Goal: Task Accomplishment & Management: Manage account settings

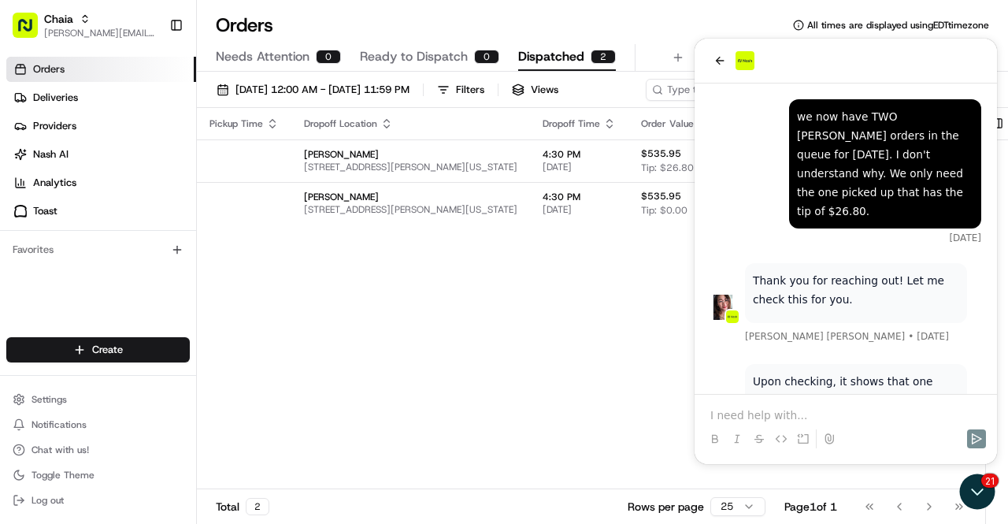
scroll to position [441, 0]
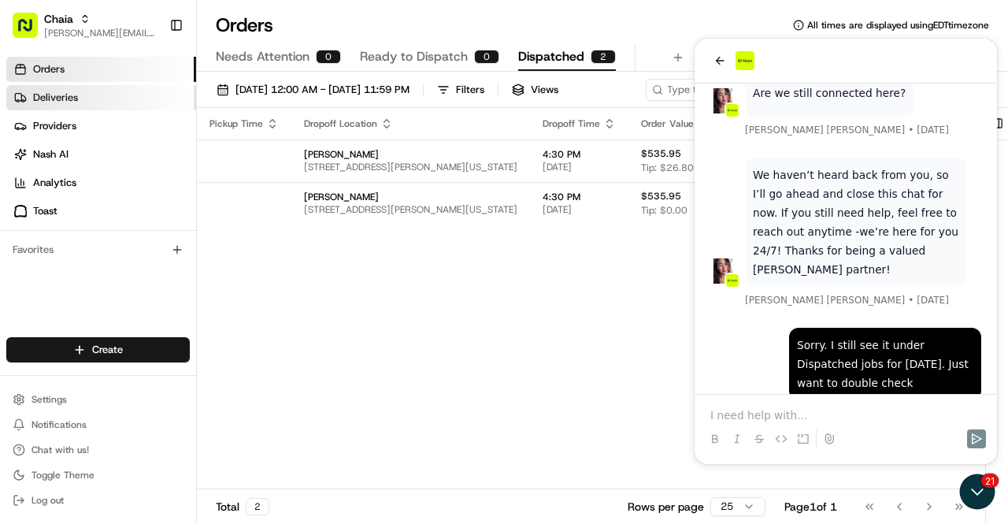
click at [120, 107] on link "Deliveries" at bounding box center [101, 97] width 190 height 25
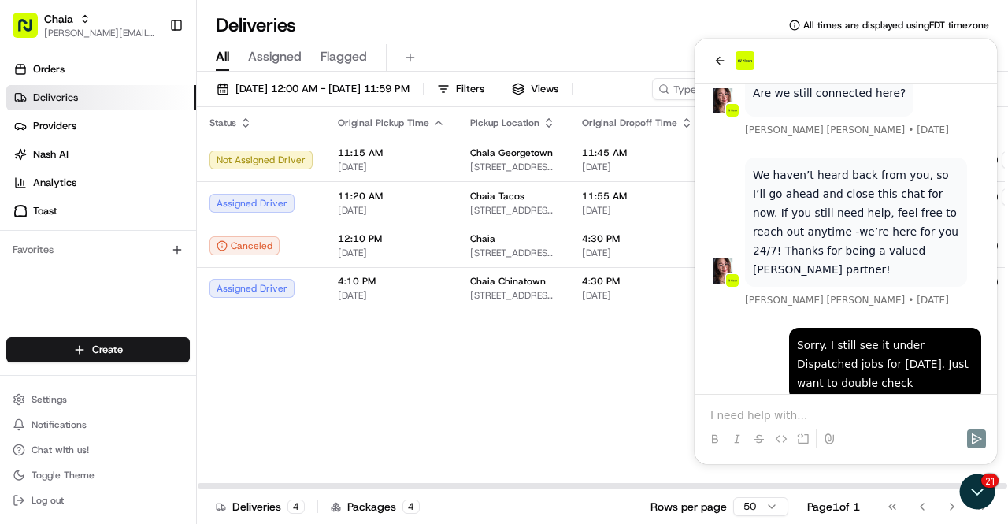
scroll to position [0, 61]
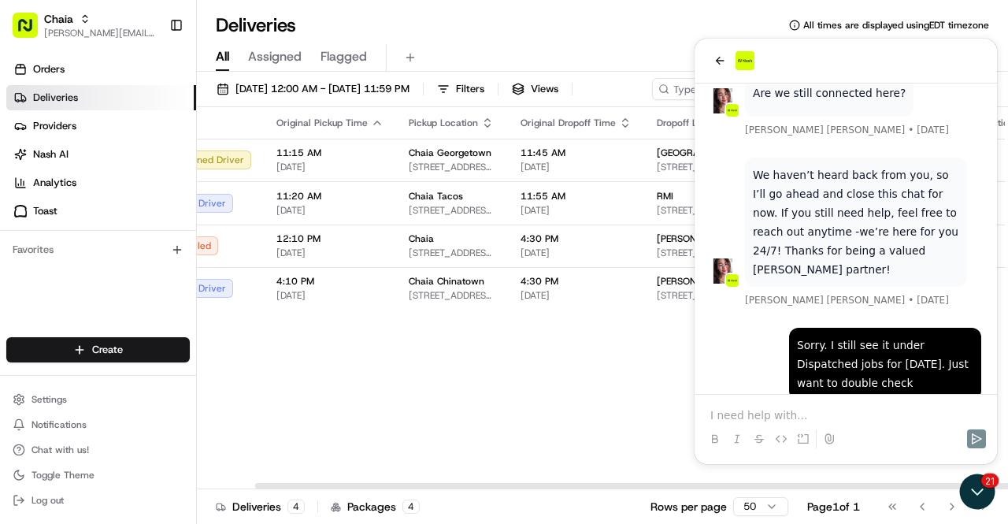
click at [588, 374] on div "Status Original Pickup Time Pickup Location Original Dropoff Time Dropoff Locat…" at bounding box center [582, 298] width 894 height 382
click at [754, 411] on p at bounding box center [845, 415] width 271 height 16
click at [476, 423] on div "Status Original Pickup Time Pickup Location Original Dropoff Time Dropoff Locat…" at bounding box center [582, 298] width 894 height 382
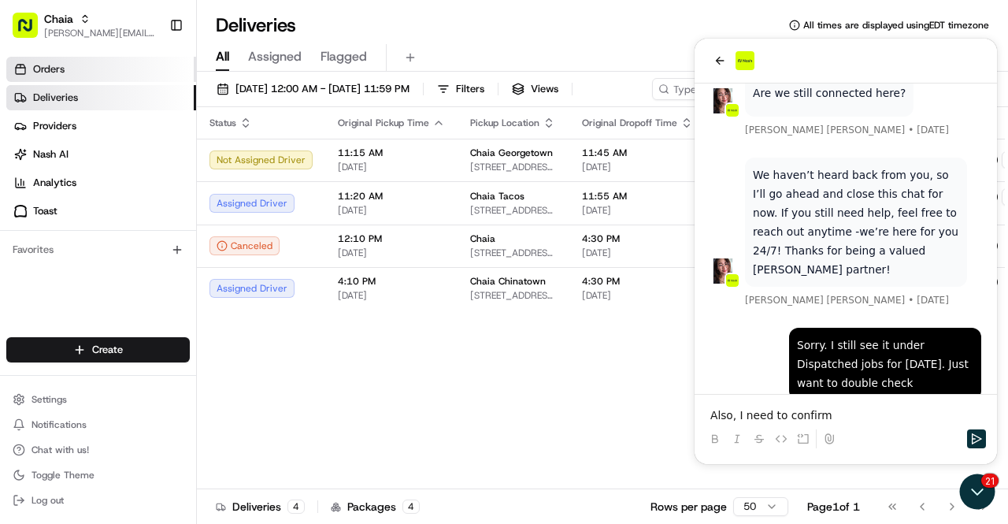
click at [72, 65] on link "Orders" at bounding box center [101, 69] width 190 height 25
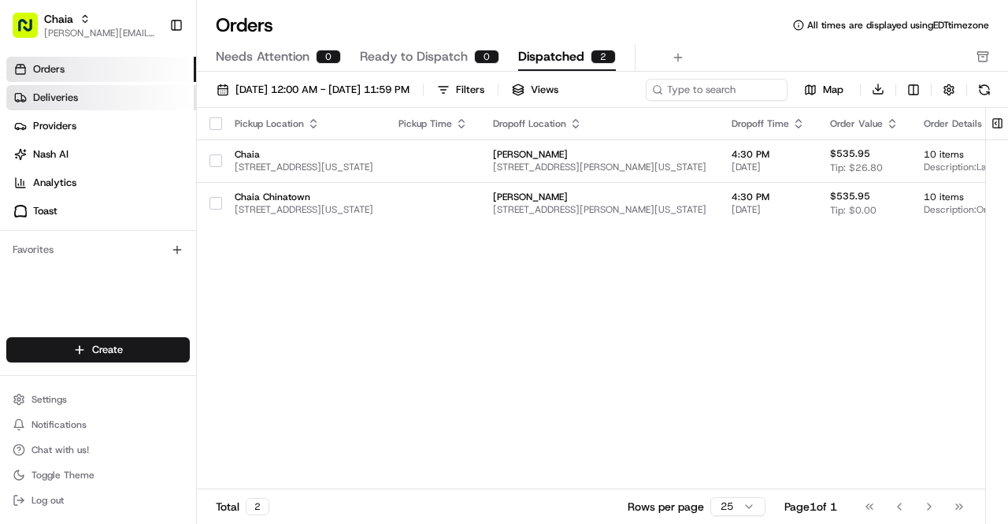
click at [120, 106] on link "Deliveries" at bounding box center [101, 97] width 190 height 25
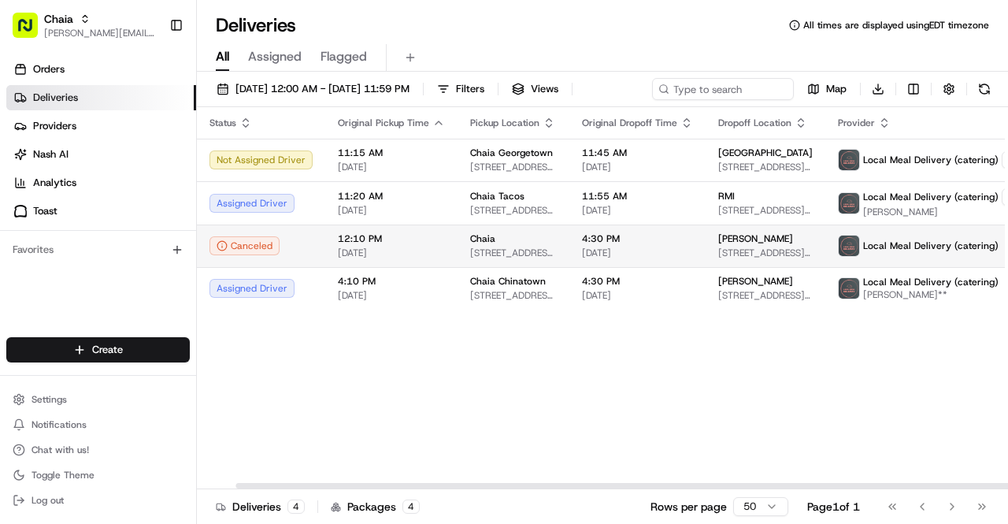
scroll to position [0, 61]
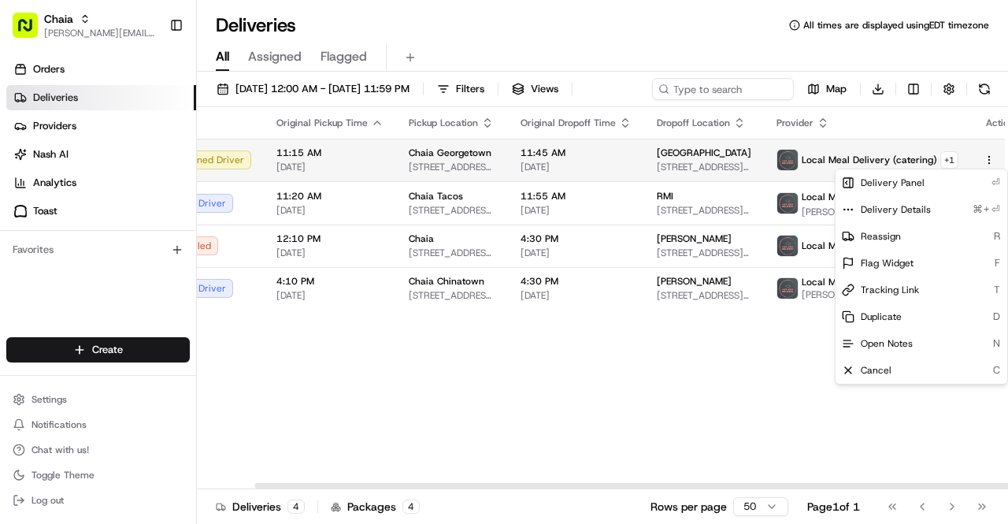
click at [963, 161] on html "Chaia bettina@chaiatacos.com Toggle Sidebar Orders Deliveries Providers Nash AI…" at bounding box center [504, 262] width 1008 height 524
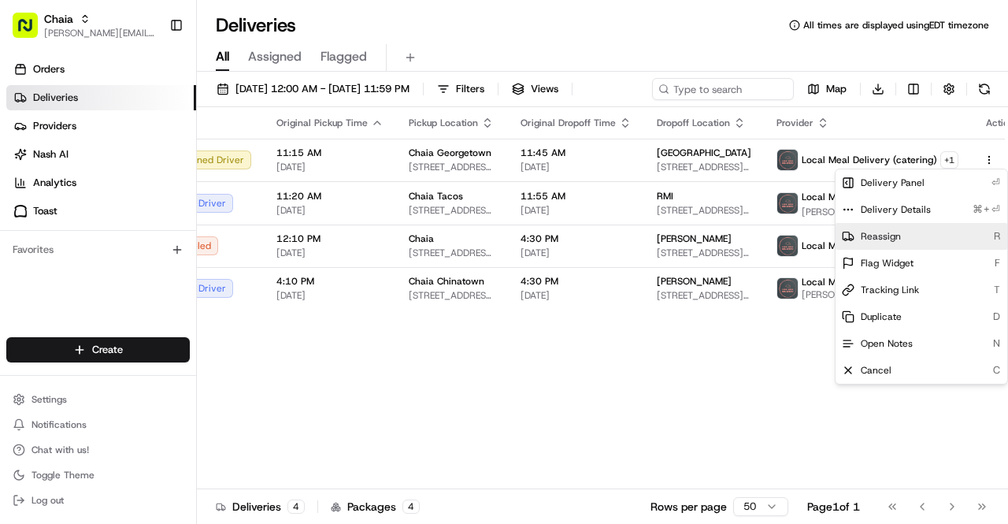
click at [924, 239] on div "Reassign R" at bounding box center [921, 236] width 172 height 27
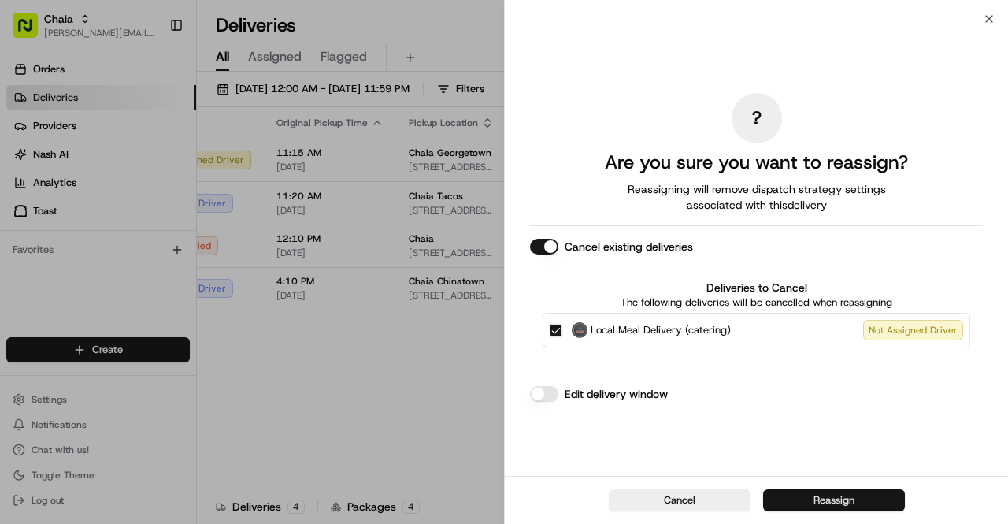
click at [829, 498] on button "Reassign" at bounding box center [834, 500] width 142 height 22
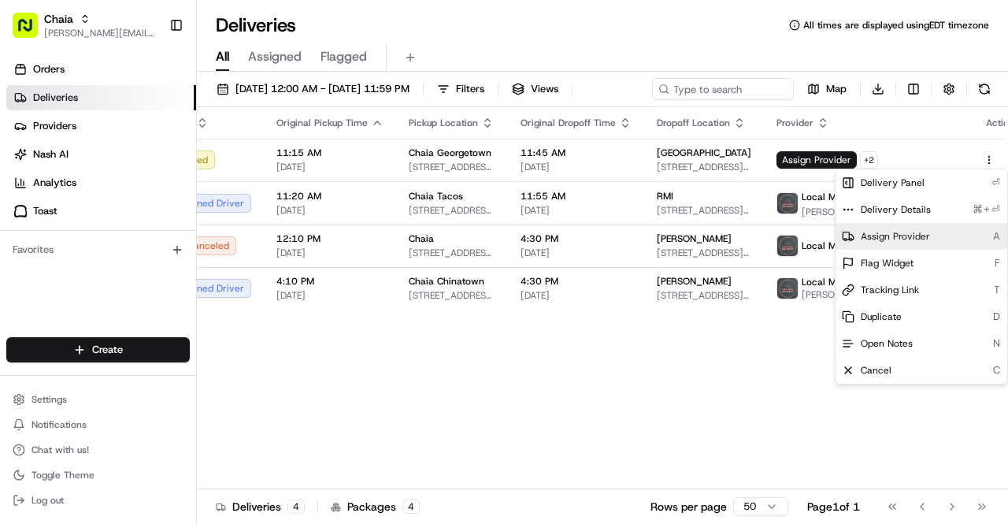
click at [870, 243] on div "Assign Provider A" at bounding box center [921, 236] width 172 height 27
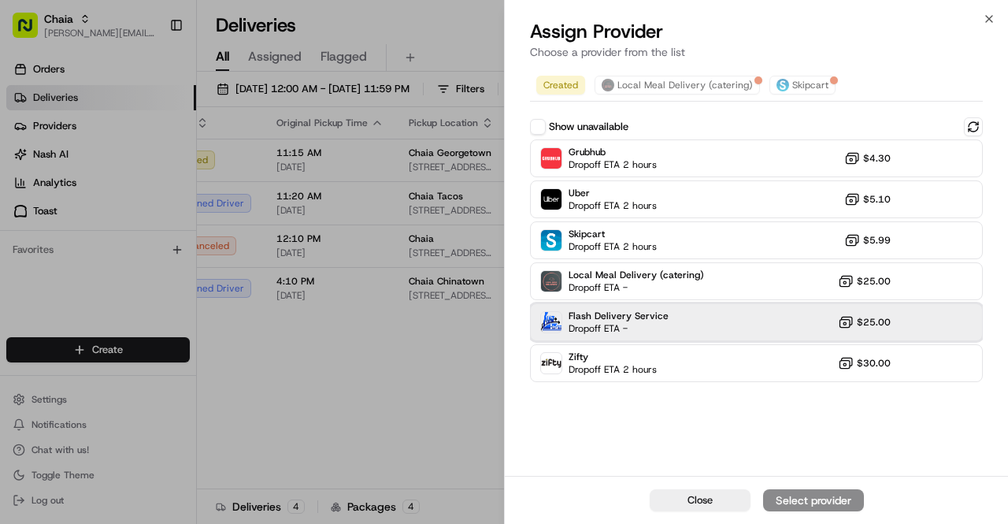
click at [787, 328] on div "Flash Delivery Service Dropoff ETA - $25.00" at bounding box center [756, 322] width 453 height 38
click at [819, 498] on div "Assign Provider" at bounding box center [813, 500] width 77 height 16
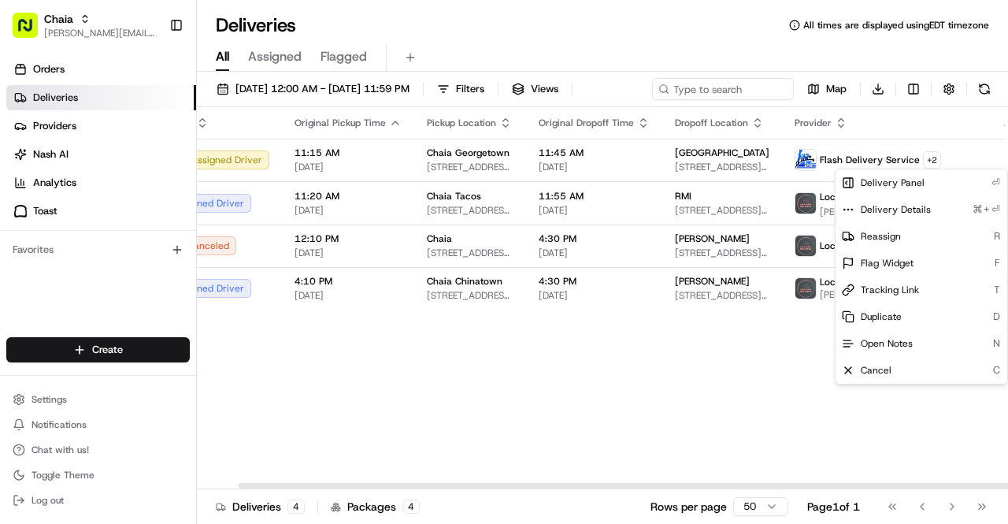
click at [629, 395] on div "Status Original Pickup Time Pickup Location Original Dropoff Time Dropoff Locat…" at bounding box center [601, 298] width 894 height 382
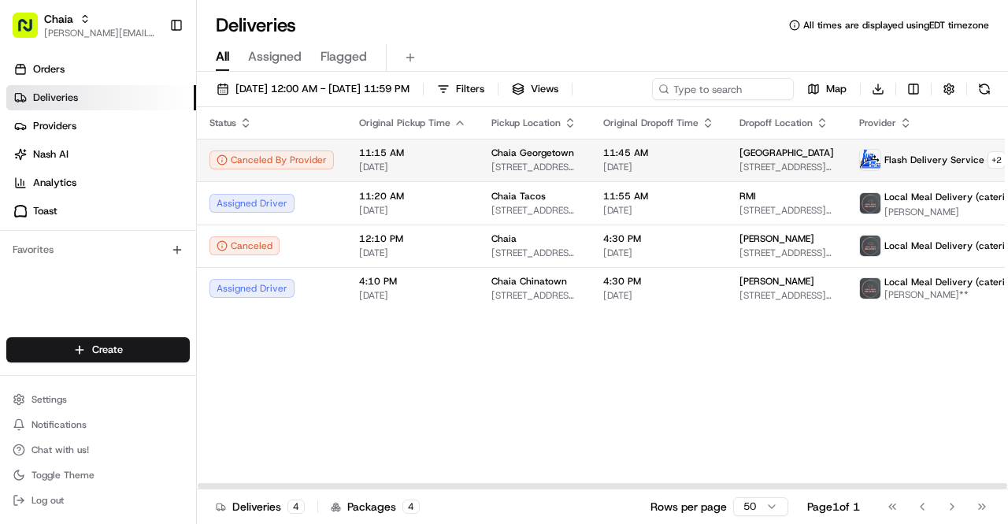
scroll to position [0, 82]
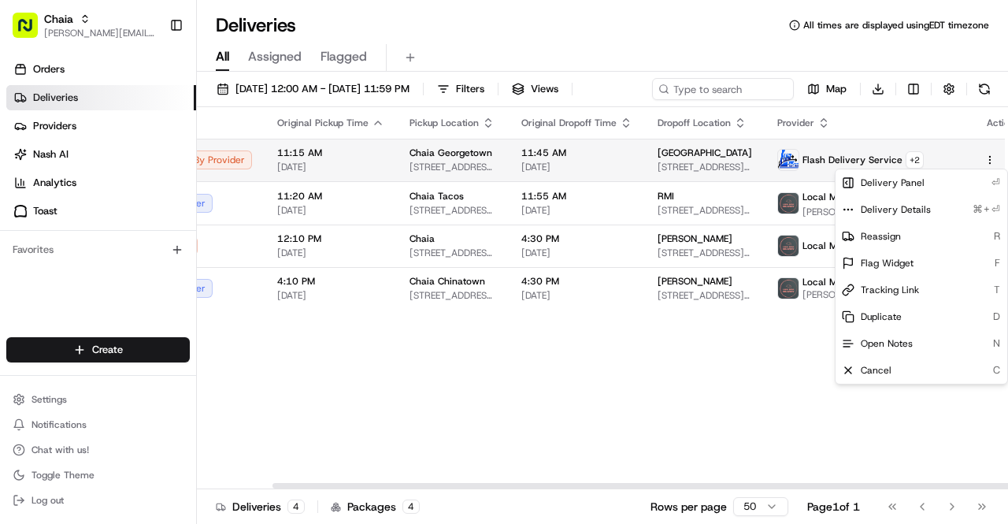
click at [965, 156] on html "Chaia bettina@chaiatacos.com Toggle Sidebar Orders Deliveries Providers Nash AI…" at bounding box center [504, 262] width 1008 height 524
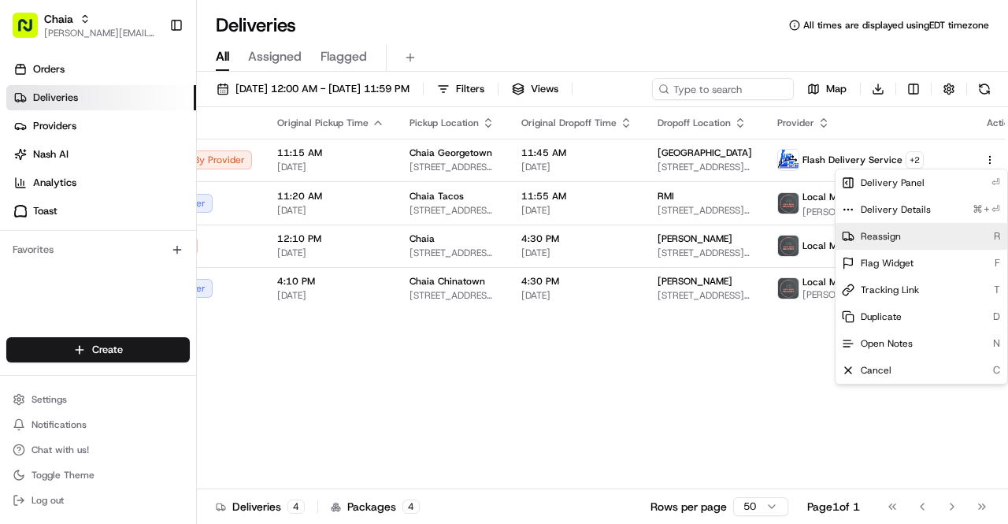
click at [922, 238] on div "Reassign R" at bounding box center [921, 236] width 172 height 27
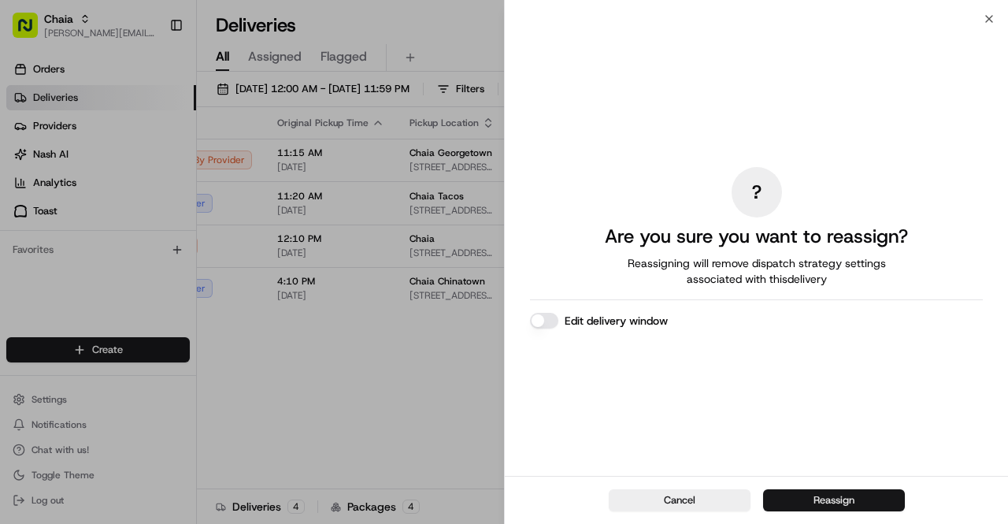
click at [828, 498] on button "Reassign" at bounding box center [834, 500] width 142 height 22
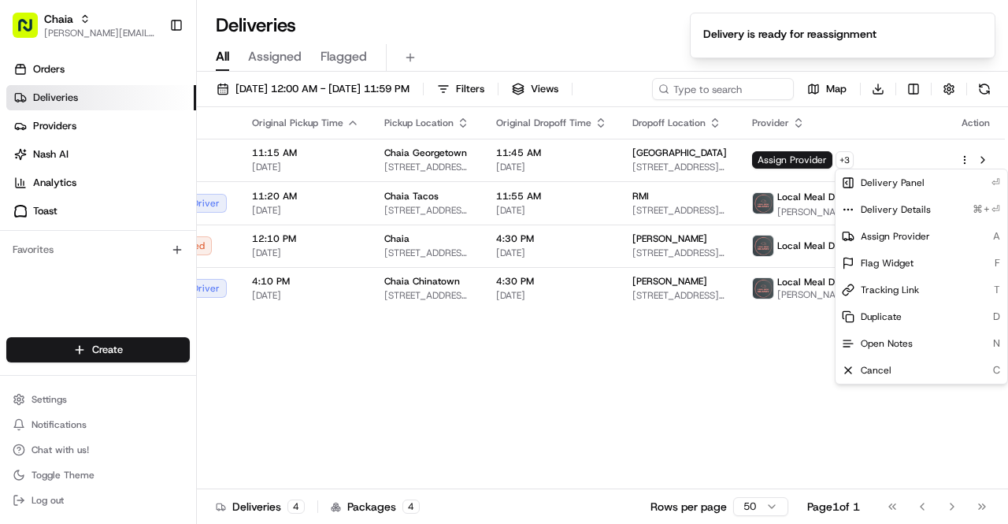
scroll to position [0, 43]
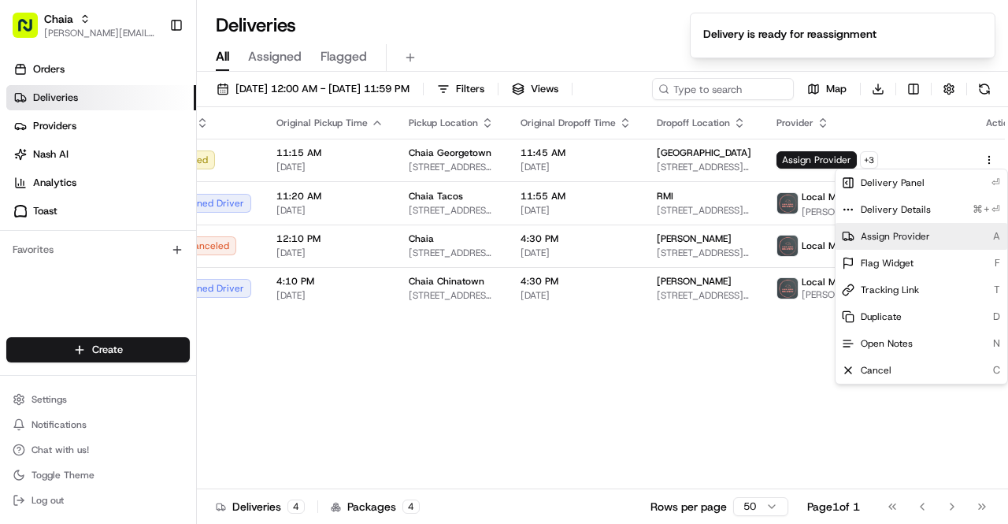
click at [884, 235] on span "Assign Provider" at bounding box center [895, 236] width 69 height 13
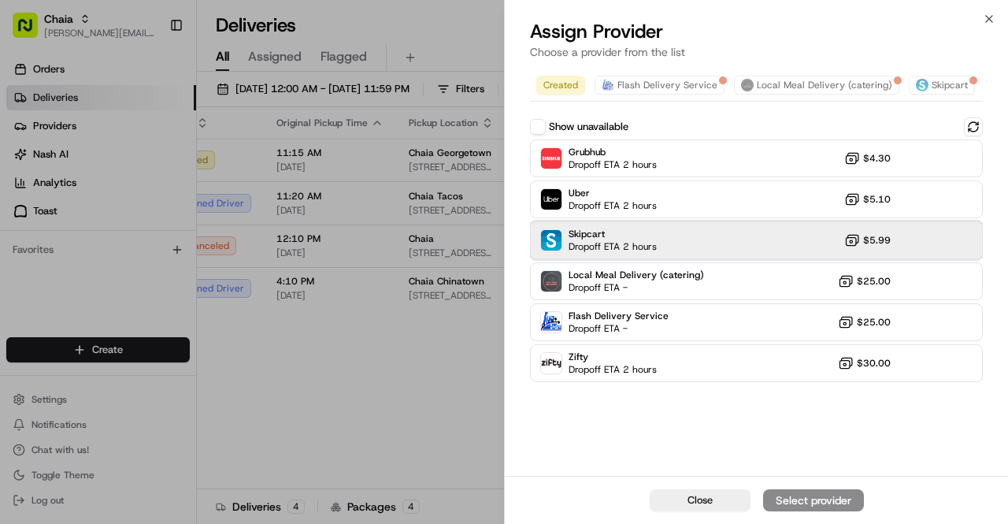
click at [723, 250] on div "Skipcart Dropoff ETA 2 hours $5.99" at bounding box center [756, 240] width 453 height 38
click at [828, 495] on div "Assign Provider" at bounding box center [813, 500] width 77 height 16
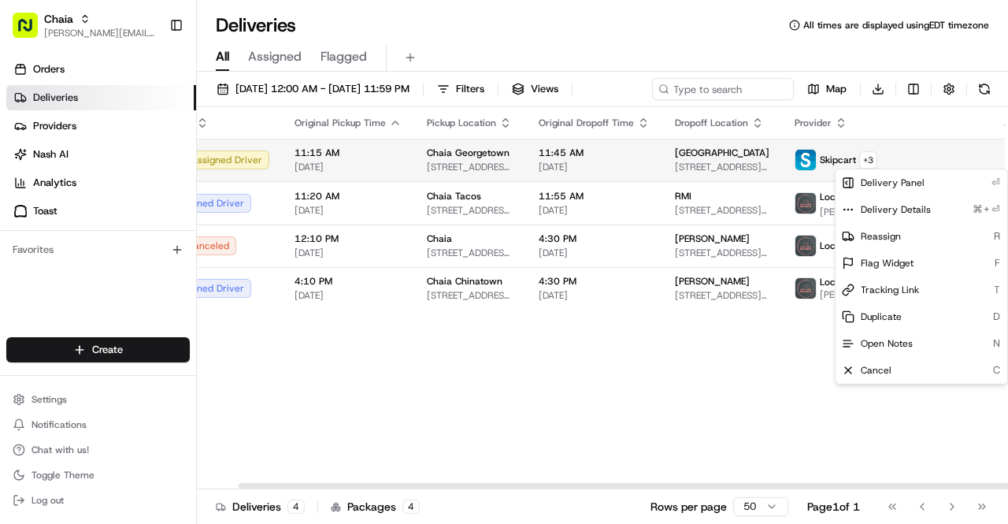
click at [1002, 158] on icon "button" at bounding box center [1007, 159] width 11 height 11
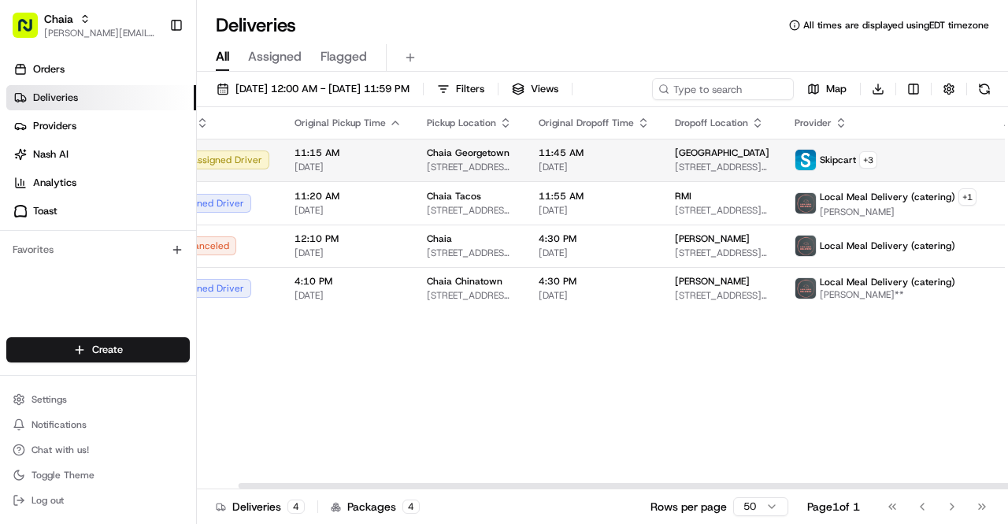
click at [982, 156] on html "Chaia bettina@chaiatacos.com Toggle Sidebar Orders Deliveries Providers Nash AI…" at bounding box center [504, 262] width 1008 height 524
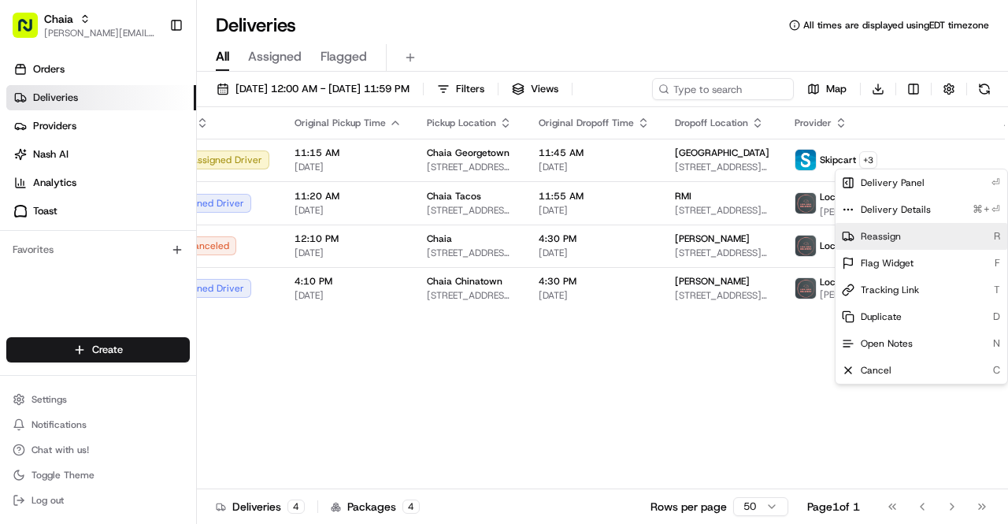
click at [931, 232] on div "Reassign R" at bounding box center [921, 236] width 172 height 27
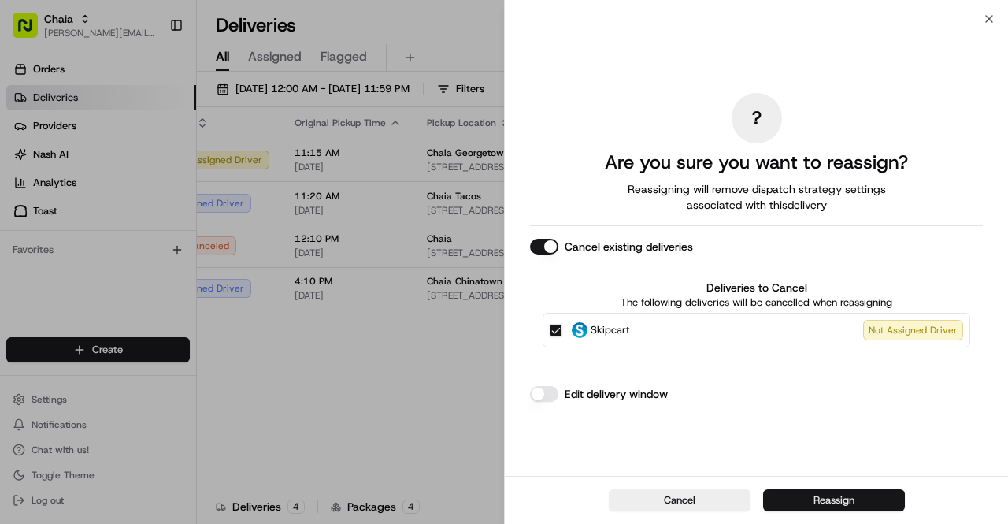
click at [855, 495] on button "Reassign" at bounding box center [834, 500] width 142 height 22
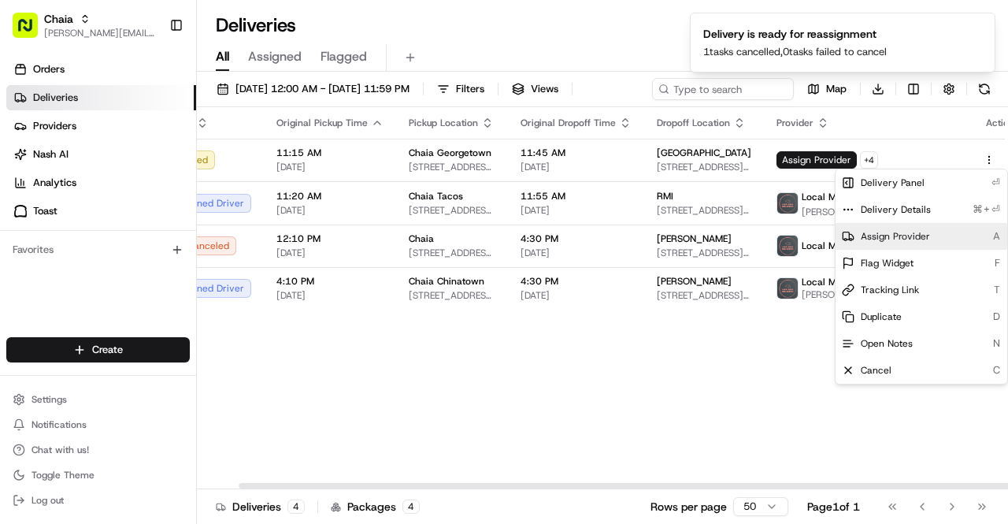
click at [878, 232] on span "Assign Provider" at bounding box center [895, 236] width 69 height 13
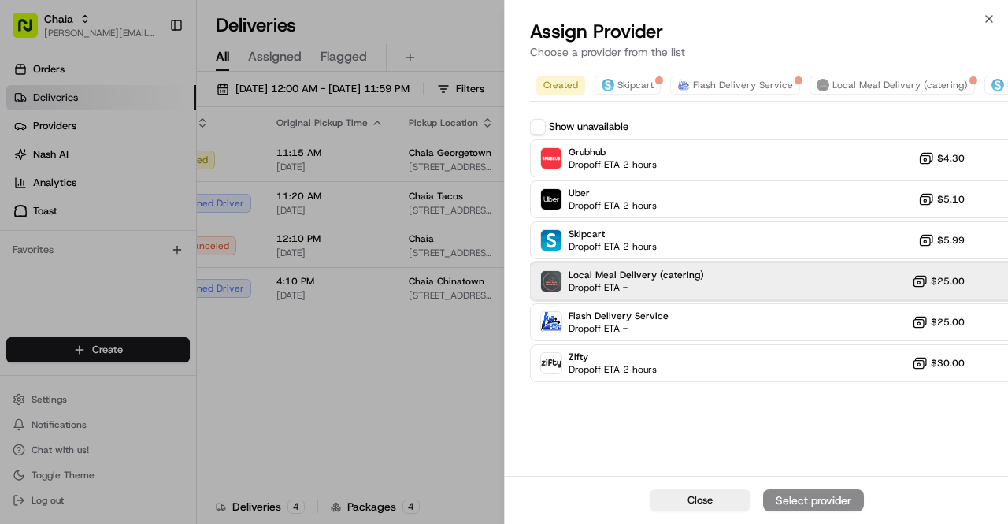
click at [746, 283] on div "Local Meal Delivery (catering) Dropoff ETA - $25.00" at bounding box center [793, 281] width 527 height 38
click at [807, 498] on div "Assign Provider" at bounding box center [813, 500] width 77 height 16
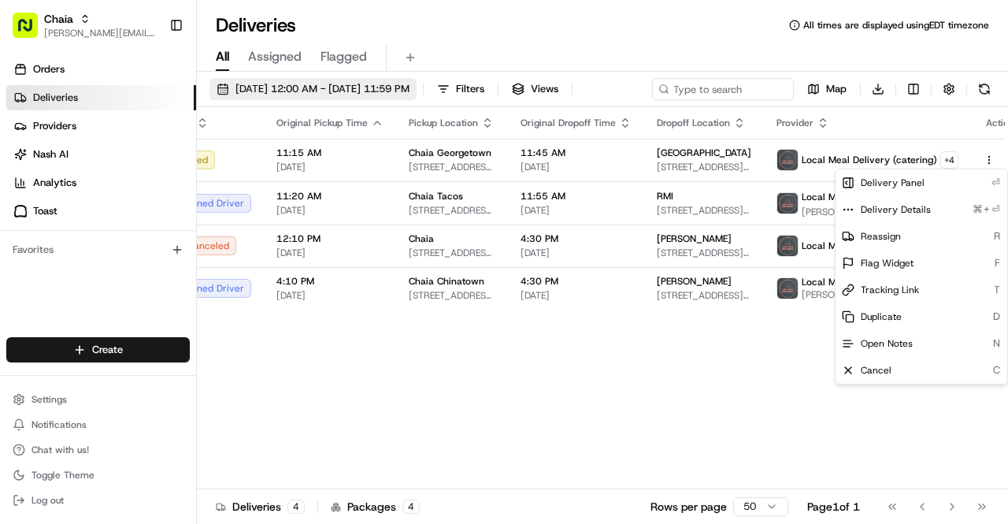
click at [303, 86] on span "08/20/2025 12:00 AM - 08/20/2025 11:59 PM" at bounding box center [322, 89] width 174 height 14
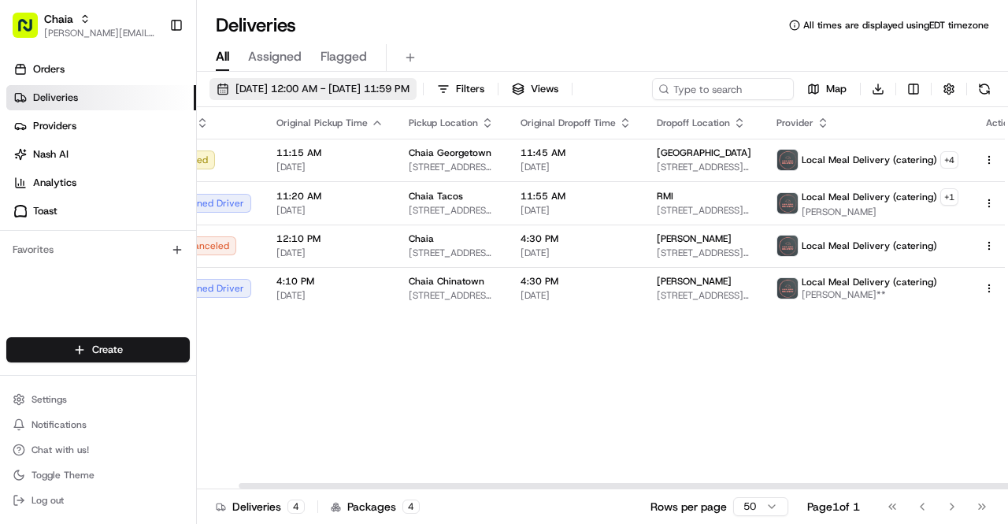
click at [329, 85] on span "08/20/2025 12:00 AM - 08/20/2025 11:59 PM" at bounding box center [322, 89] width 174 height 14
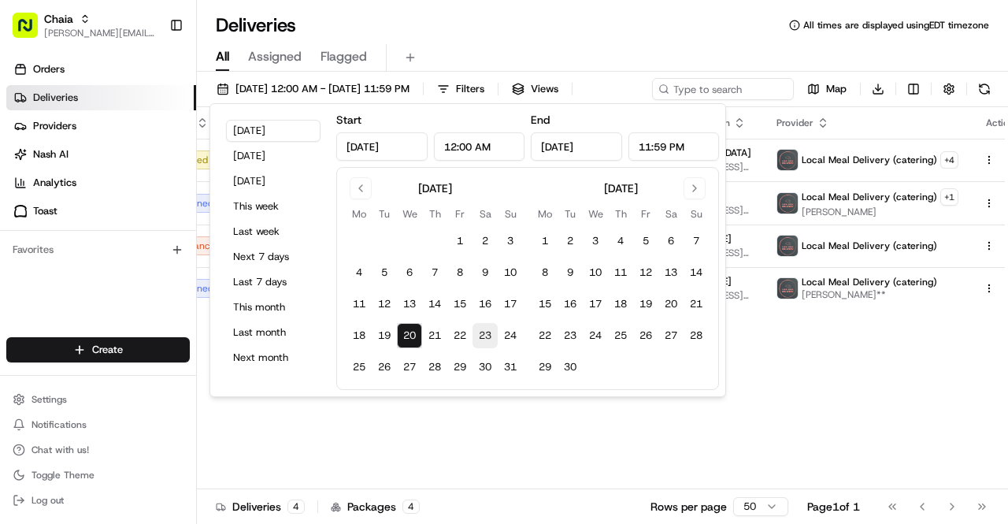
click at [483, 340] on button "23" at bounding box center [484, 335] width 25 height 25
type input "Aug 23, 2025"
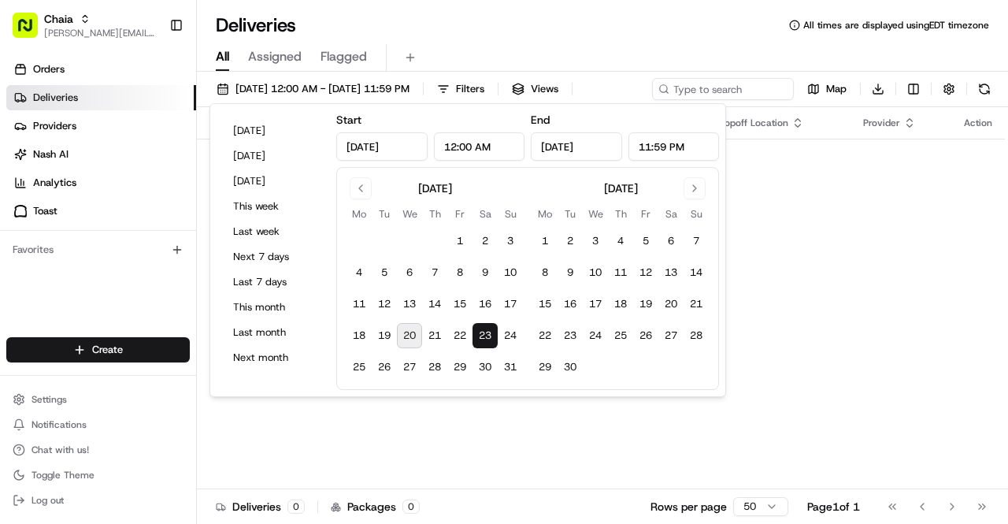
click at [748, 347] on div "Status Original Pickup Time Pickup Location Original Dropoff Time Dropoff Locat…" at bounding box center [601, 298] width 808 height 382
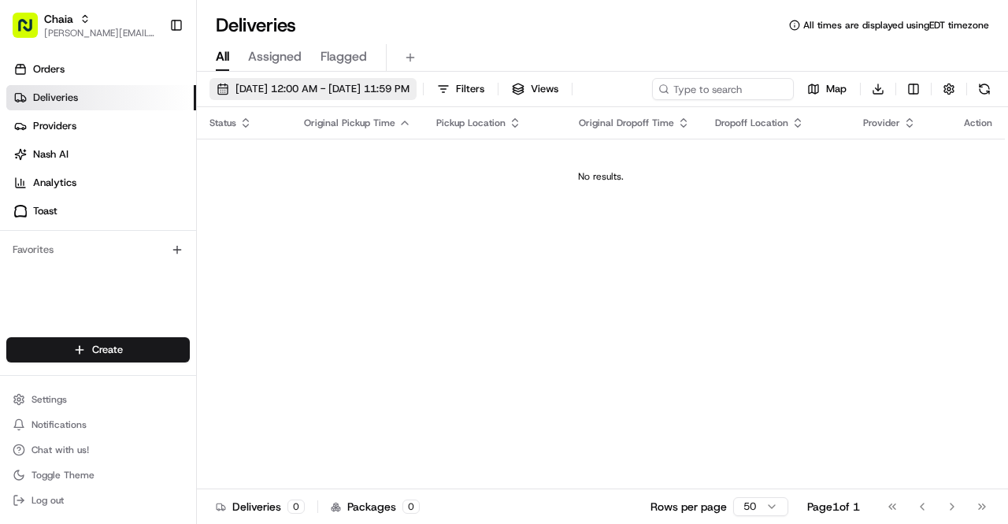
click at [283, 86] on span "08/23/2025 12:00 AM - 08/23/2025 11:59 PM" at bounding box center [322, 89] width 174 height 14
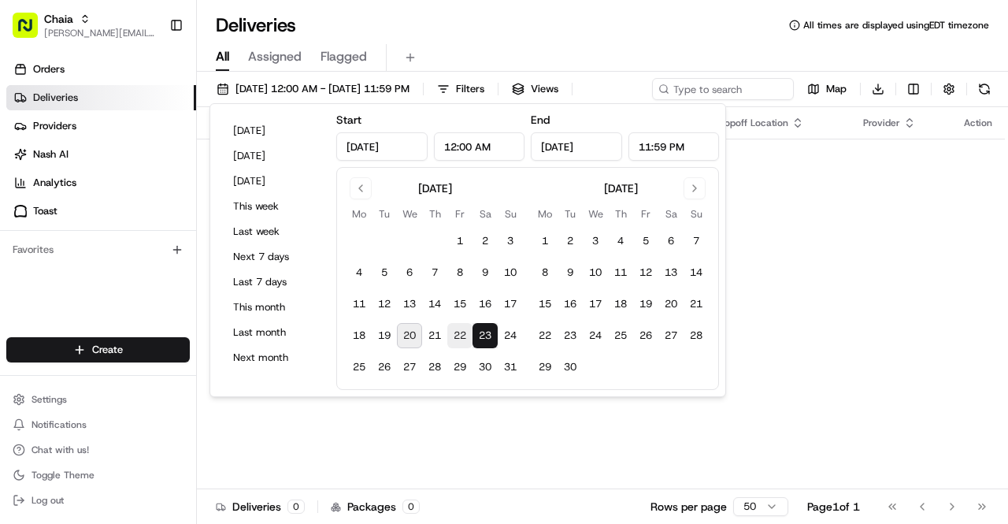
click at [457, 329] on button "22" at bounding box center [459, 335] width 25 height 25
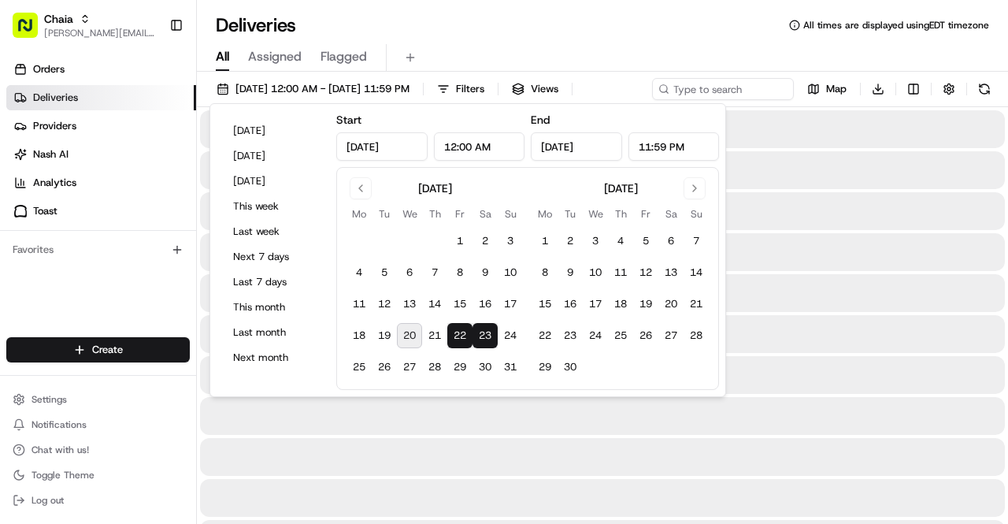
type input "Aug 22, 2025"
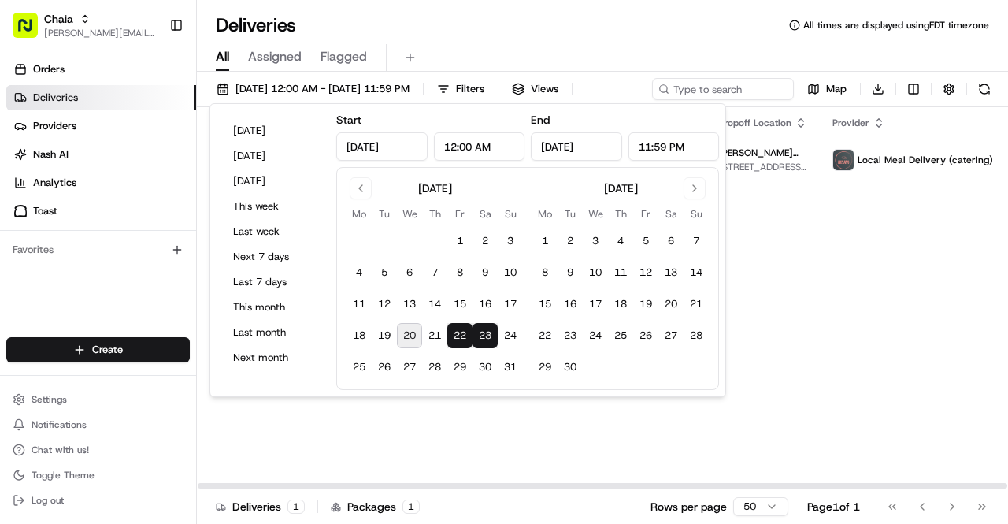
click at [865, 331] on div "Status Original Pickup Time Pickup Location Original Dropoff Time Dropoff Locat…" at bounding box center [630, 298] width 867 height 382
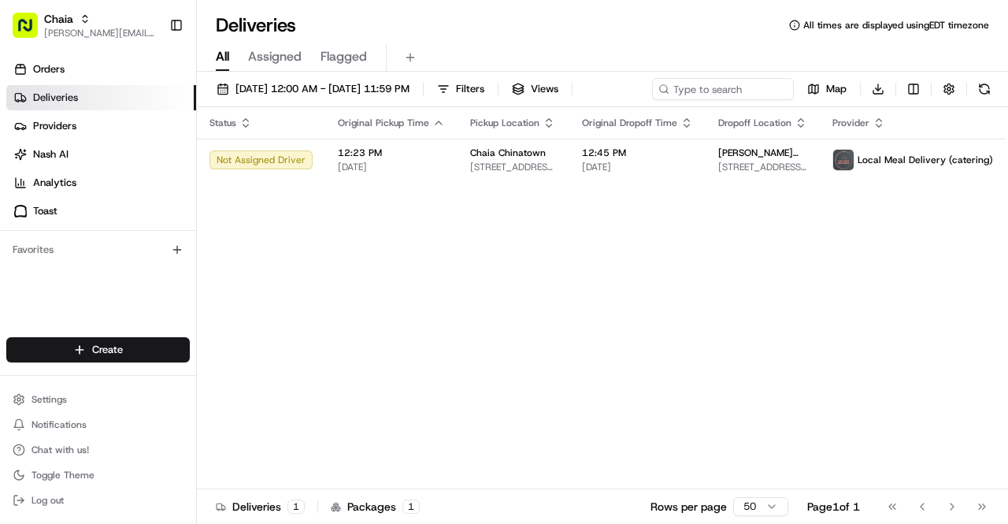
click at [110, 92] on link "Deliveries" at bounding box center [101, 97] width 190 height 25
click at [272, 82] on span "08/22/2025 12:00 AM - 08/23/2025 11:59 PM" at bounding box center [322, 89] width 174 height 14
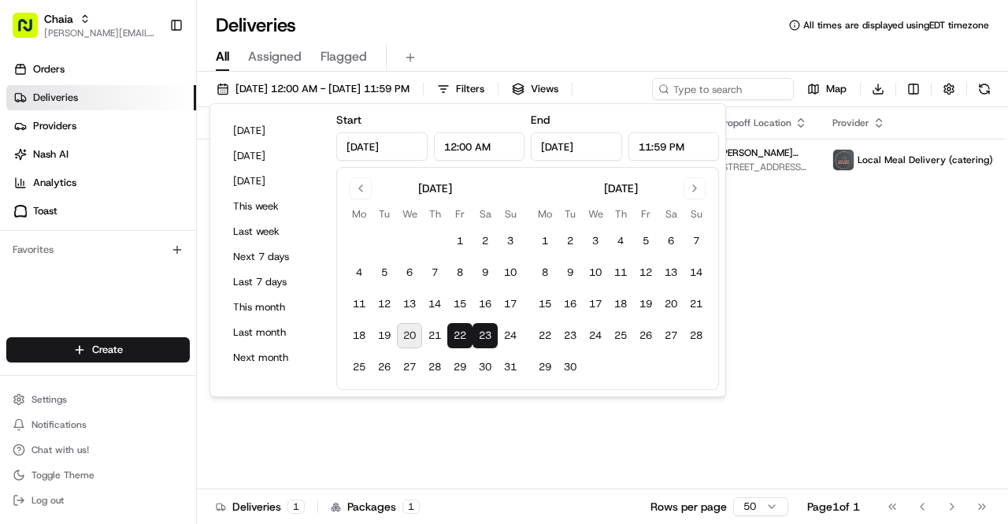
click at [407, 333] on button "20" at bounding box center [409, 335] width 25 height 25
type input "Aug 20, 2025"
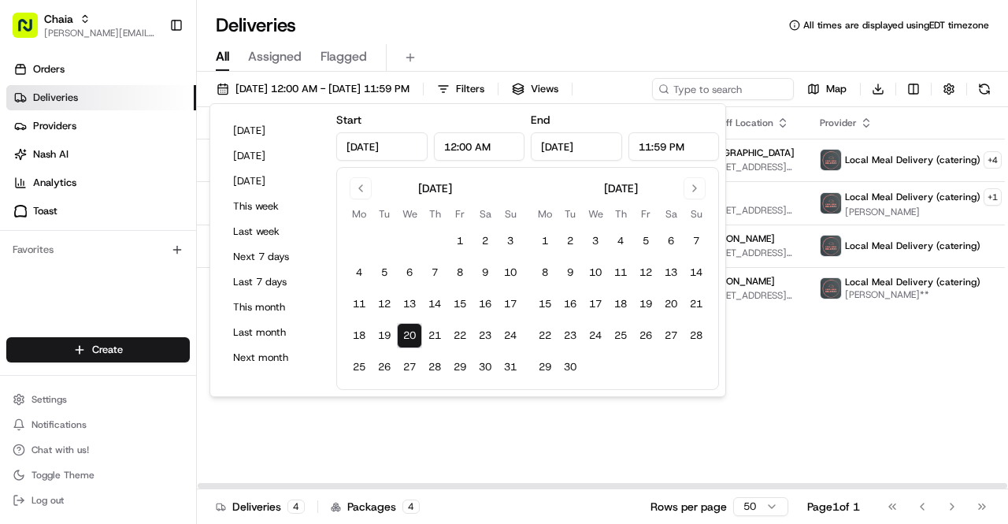
click at [867, 409] on div "Status Original Pickup Time Pickup Location Original Dropoff Time Dropoff Locat…" at bounding box center [635, 298] width 876 height 382
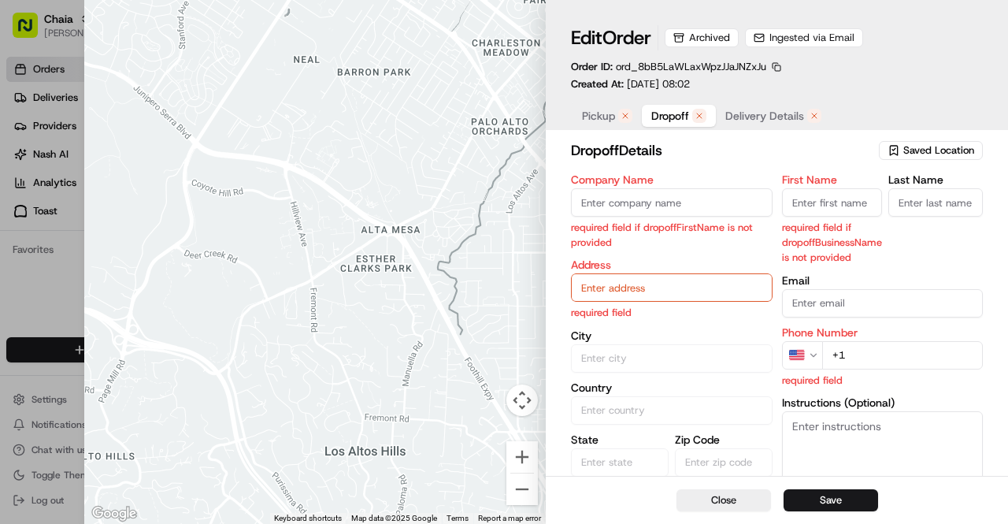
click at [681, 117] on span "Dropoff" at bounding box center [670, 116] width 38 height 16
click at [745, 502] on button "Close" at bounding box center [723, 500] width 94 height 22
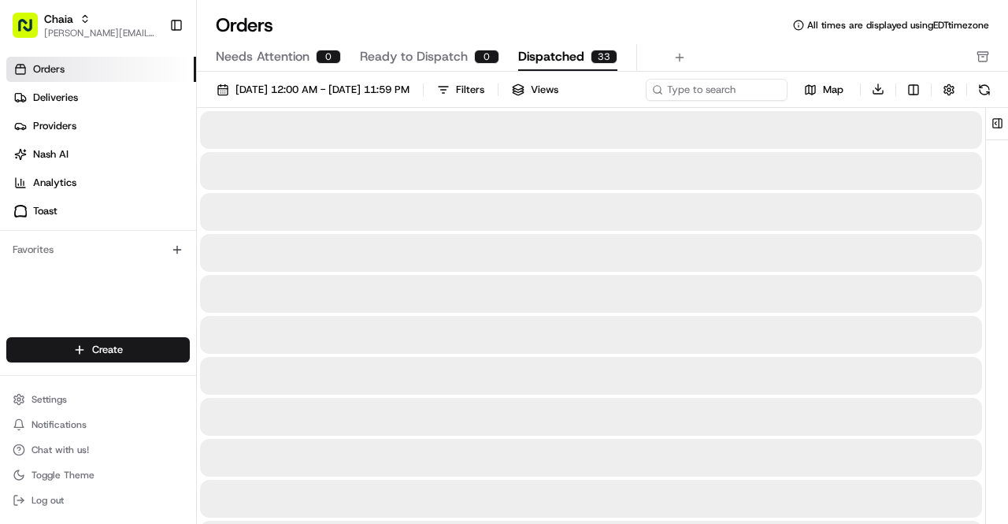
click at [537, 56] on span "Dispatched" at bounding box center [551, 56] width 66 height 19
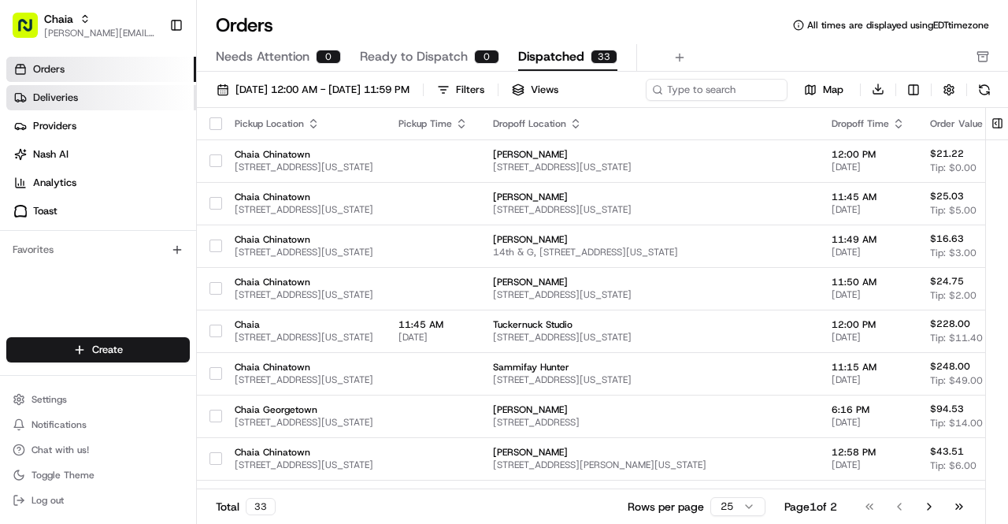
click at [114, 100] on link "Deliveries" at bounding box center [101, 97] width 190 height 25
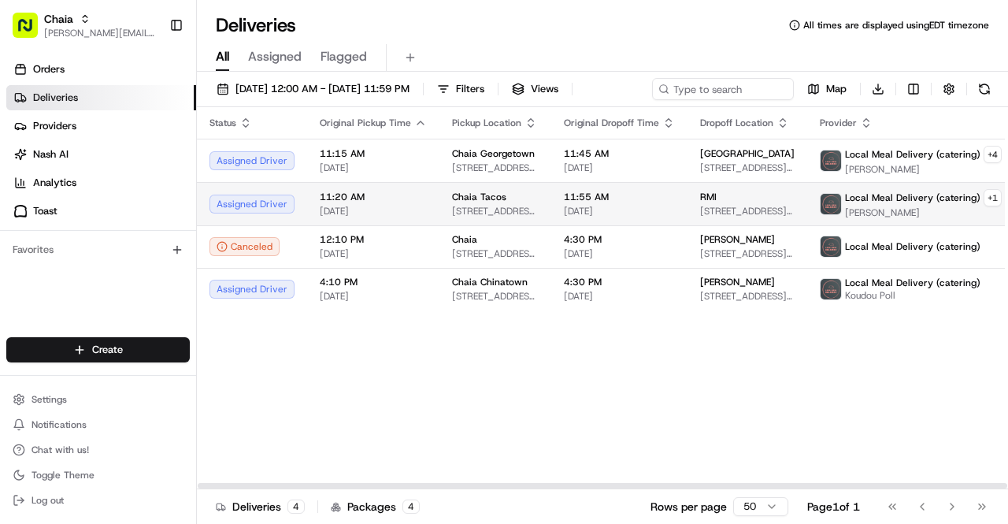
click at [456, 192] on span "Chaia Tacos" at bounding box center [479, 197] width 54 height 13
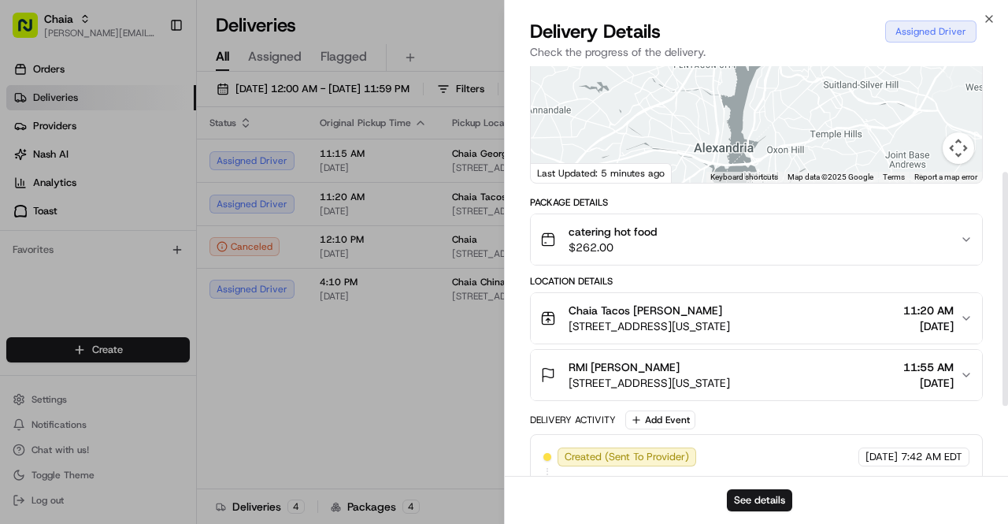
scroll to position [187, 0]
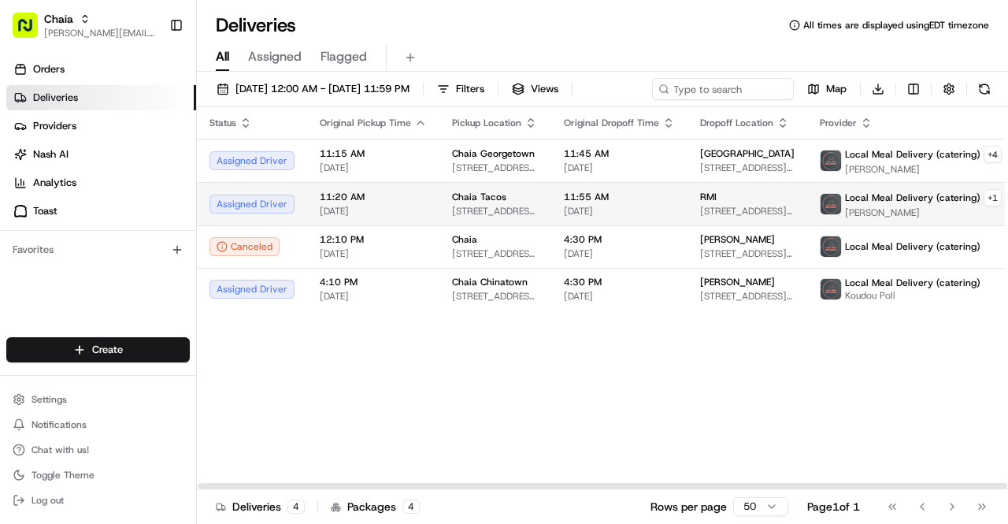
click at [418, 223] on td "11:20 AM 08/20/2025" at bounding box center [373, 203] width 132 height 43
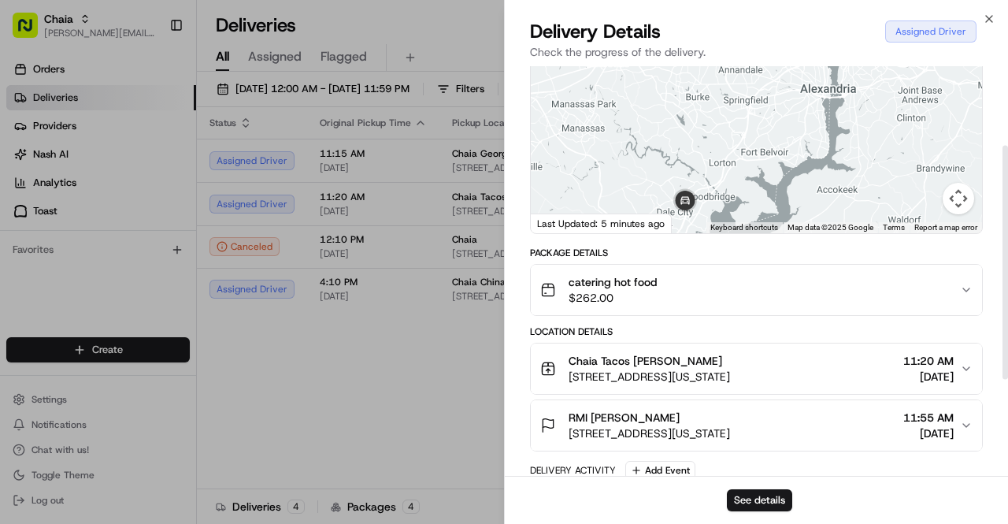
scroll to position [139, 0]
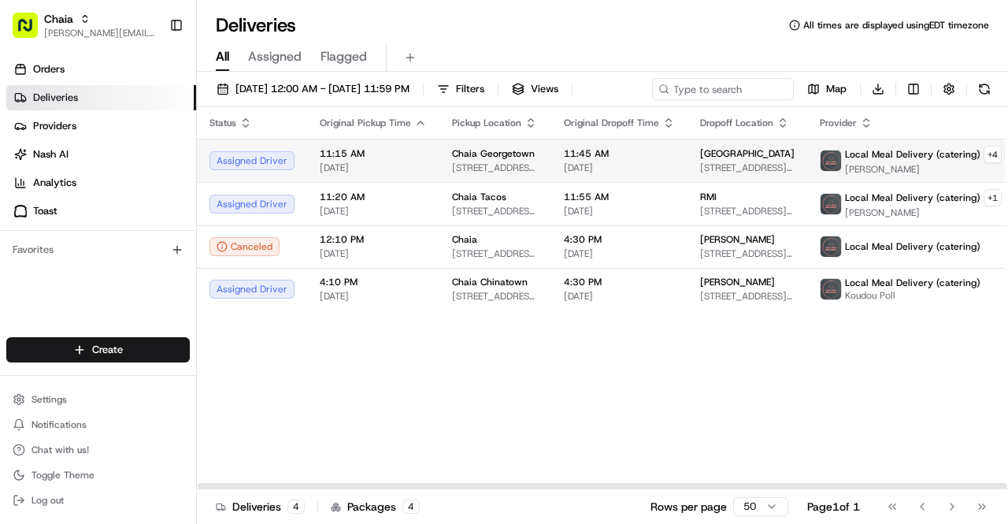
click at [322, 164] on span "[DATE]" at bounding box center [373, 167] width 107 height 13
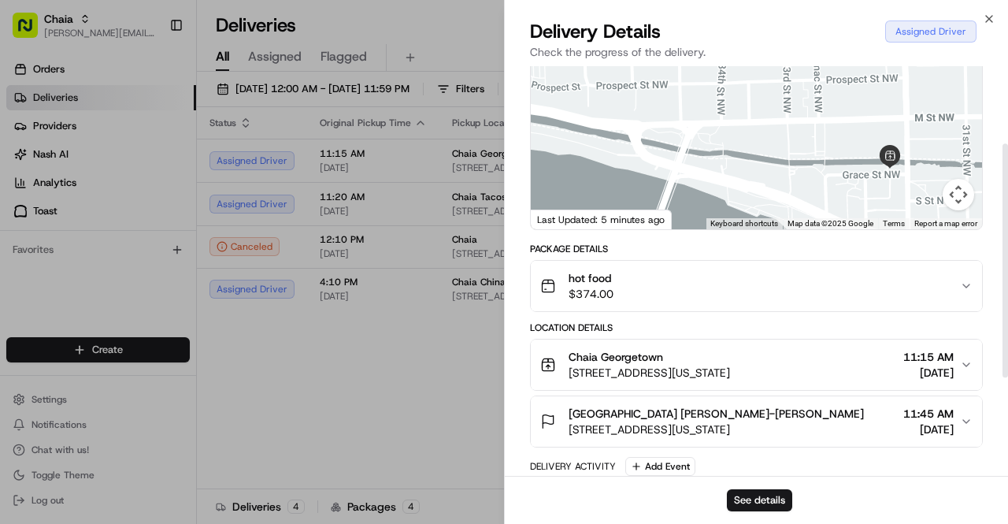
scroll to position [136, 0]
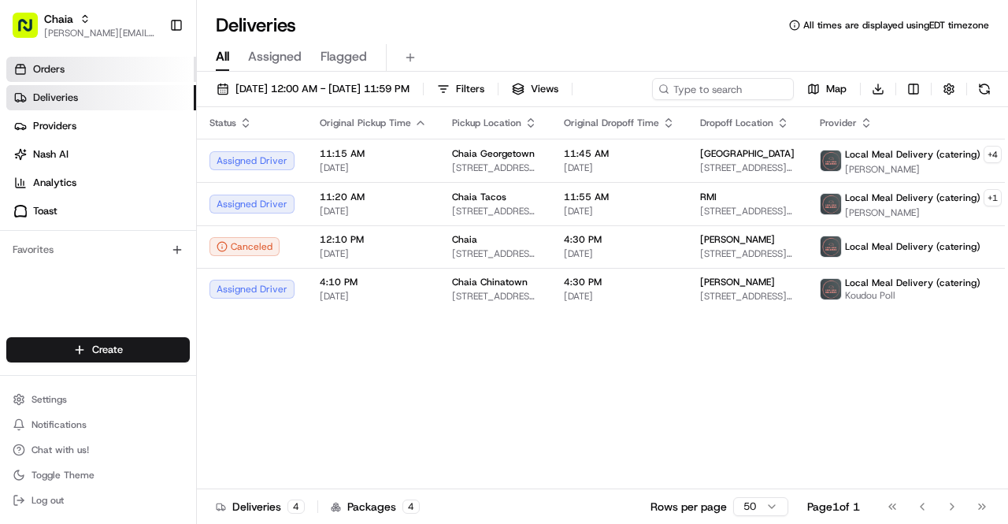
click at [82, 69] on link "Orders" at bounding box center [101, 69] width 190 height 25
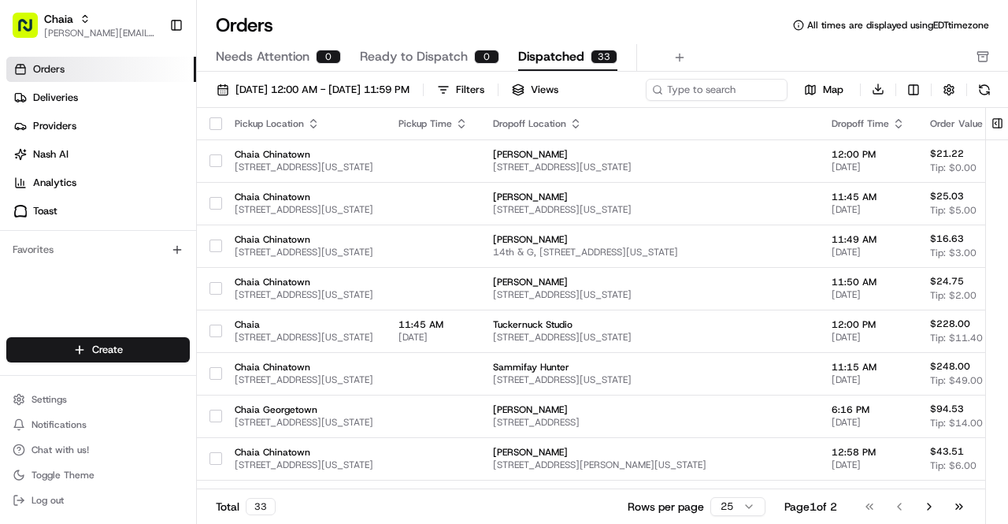
click at [546, 57] on span "Dispatched" at bounding box center [551, 56] width 66 height 19
click at [545, 57] on span "Dispatched" at bounding box center [551, 56] width 66 height 19
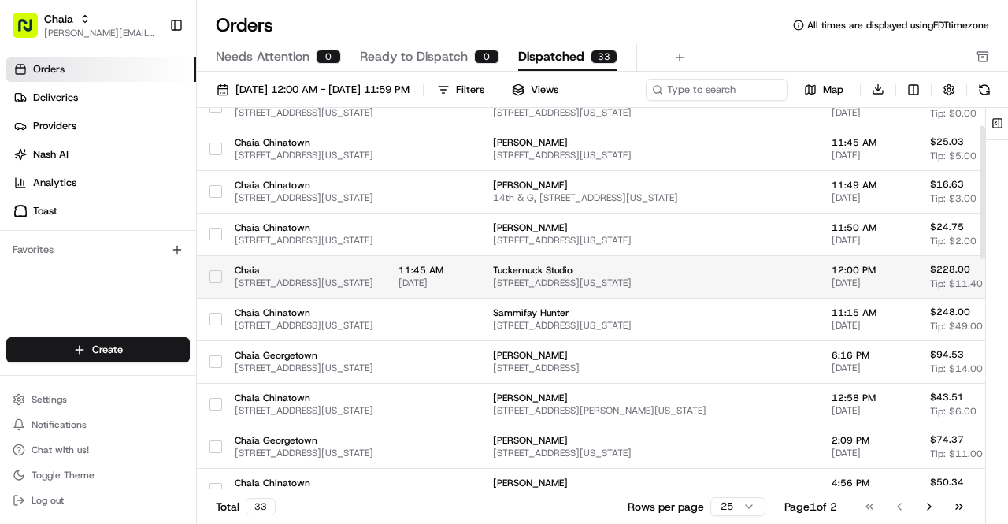
scroll to position [51, 0]
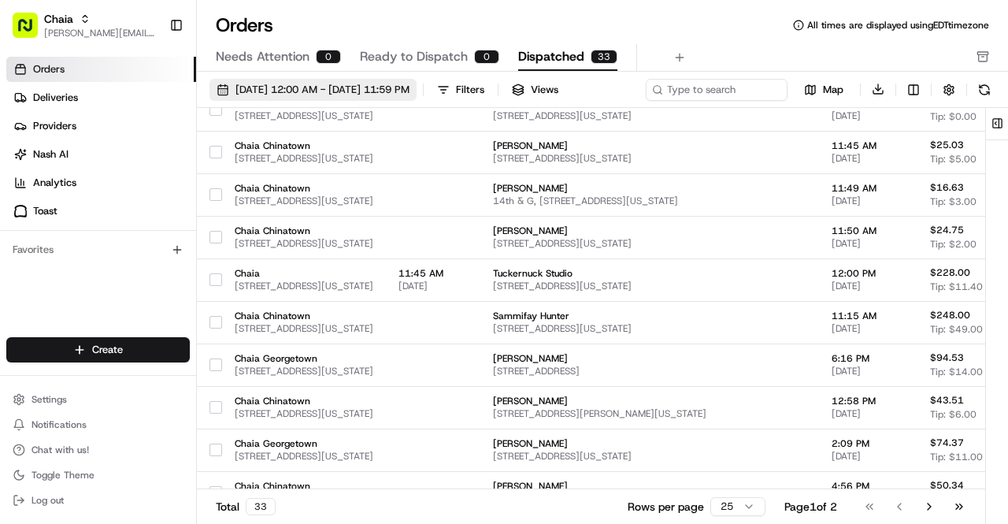
click at [359, 89] on span "08/01/2025 12:00 AM - 08/31/2025 11:59 PM" at bounding box center [322, 90] width 174 height 14
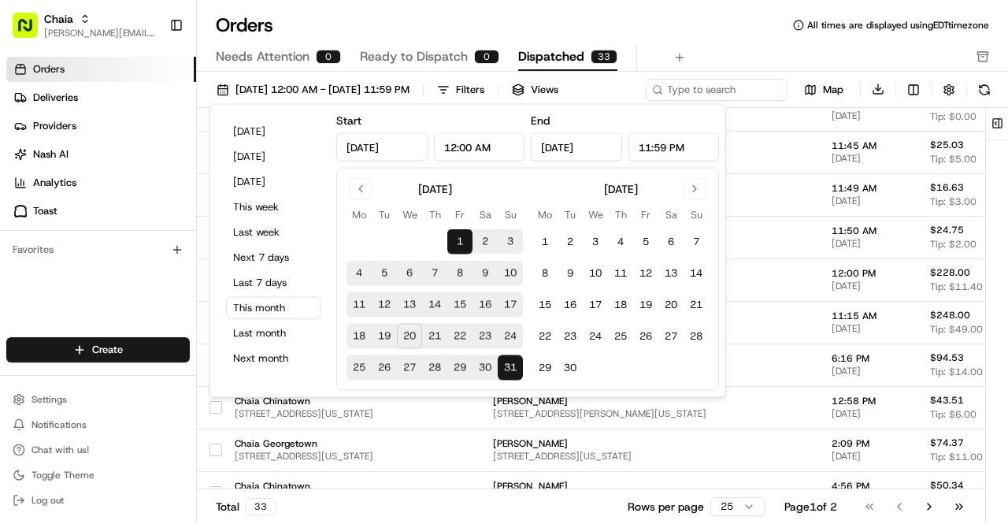
click at [411, 337] on button "20" at bounding box center [409, 336] width 25 height 25
type input "Aug 20, 2025"
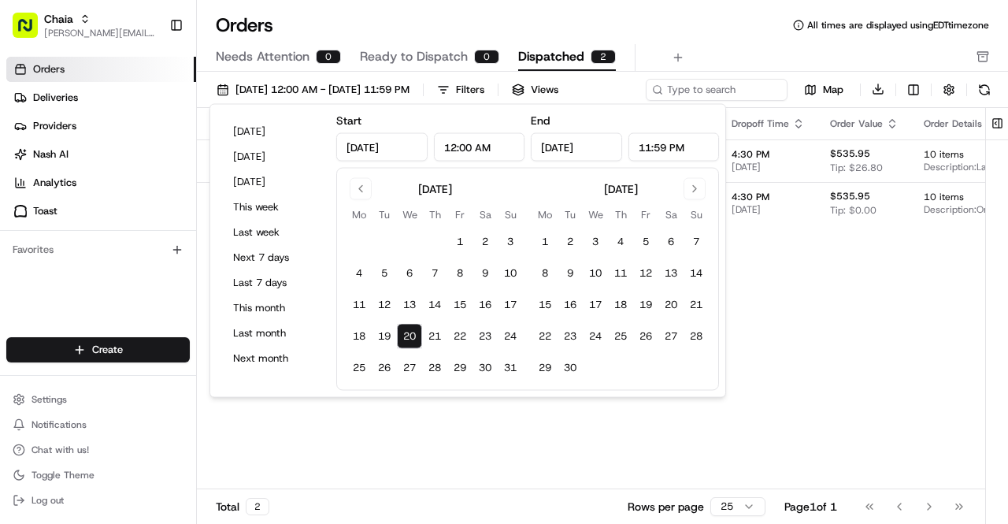
click at [833, 360] on div "Pickup Location Pickup Time Dropoff Location Dropoff Time Order Value Order Det…" at bounding box center [685, 299] width 977 height 382
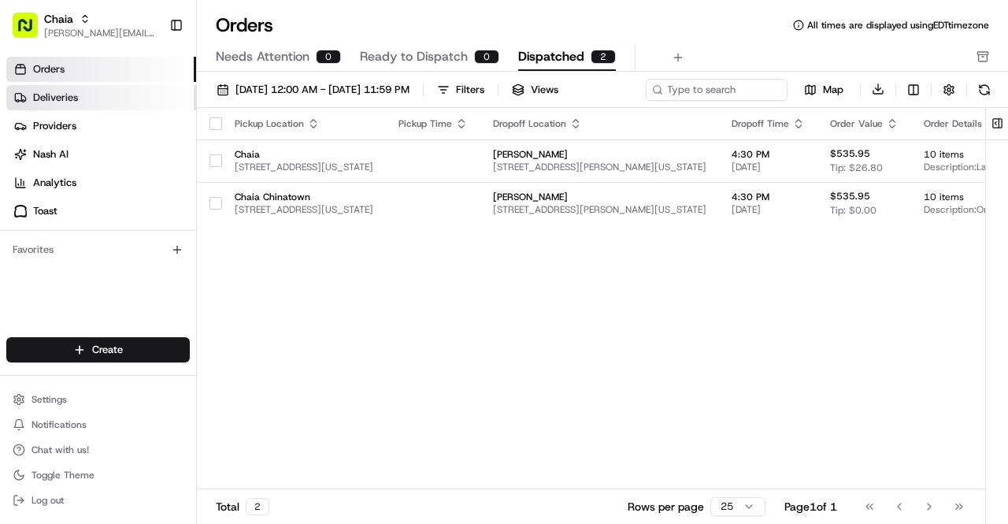
click at [108, 94] on link "Deliveries" at bounding box center [101, 97] width 190 height 25
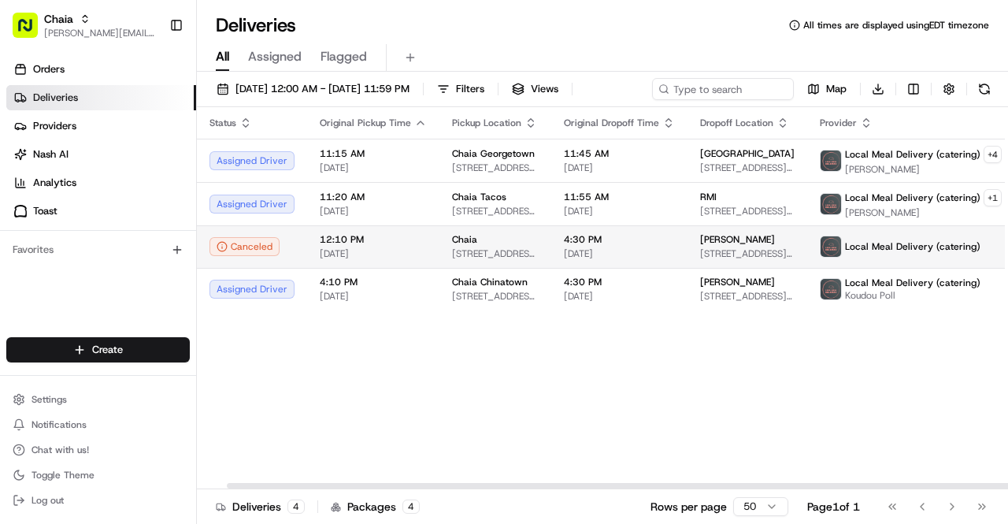
scroll to position [0, 43]
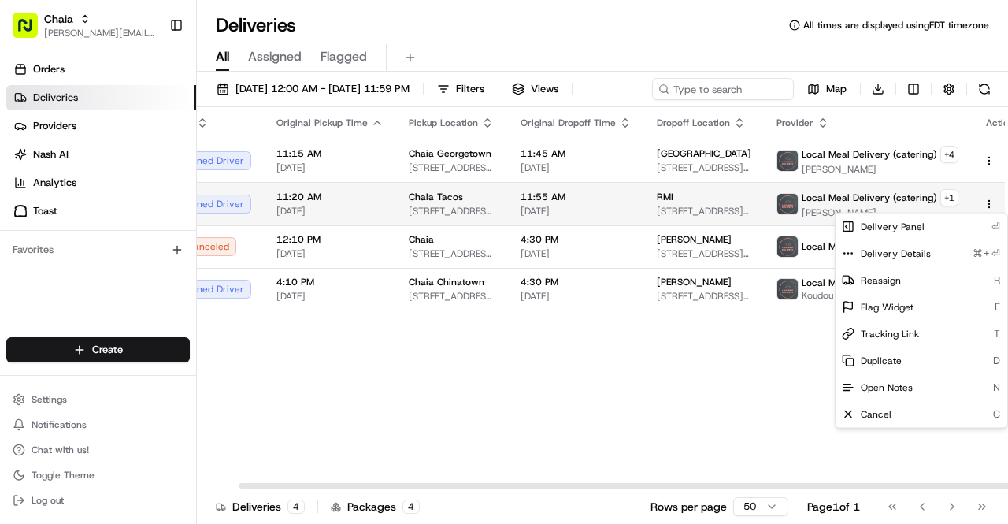
click at [962, 202] on html "Chaia bettina@chaiatacos.com Toggle Sidebar Orders Deliveries Providers Nash AI…" at bounding box center [504, 262] width 1008 height 524
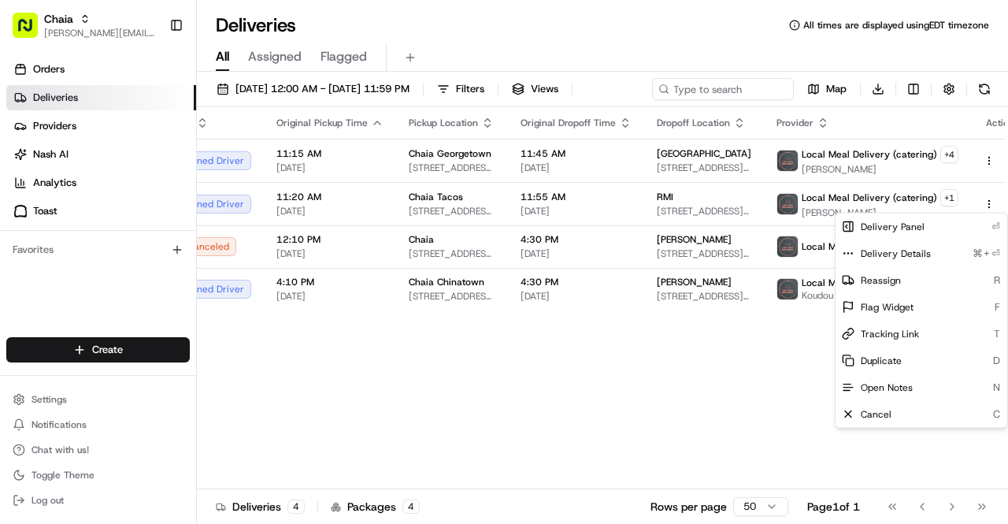
click at [676, 466] on html "Chaia bettina@chaiatacos.com Toggle Sidebar Orders Deliveries Providers Nash AI…" at bounding box center [504, 262] width 1008 height 524
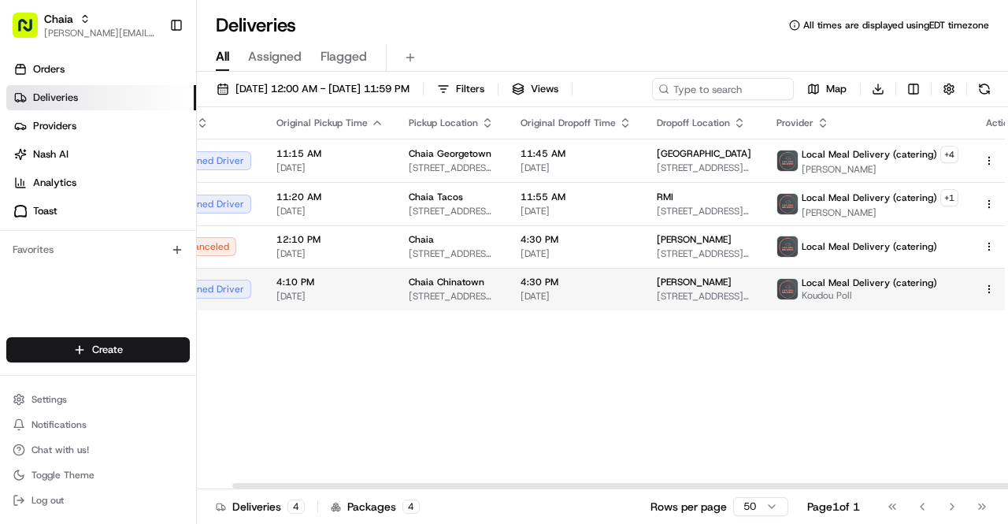
scroll to position [0, 0]
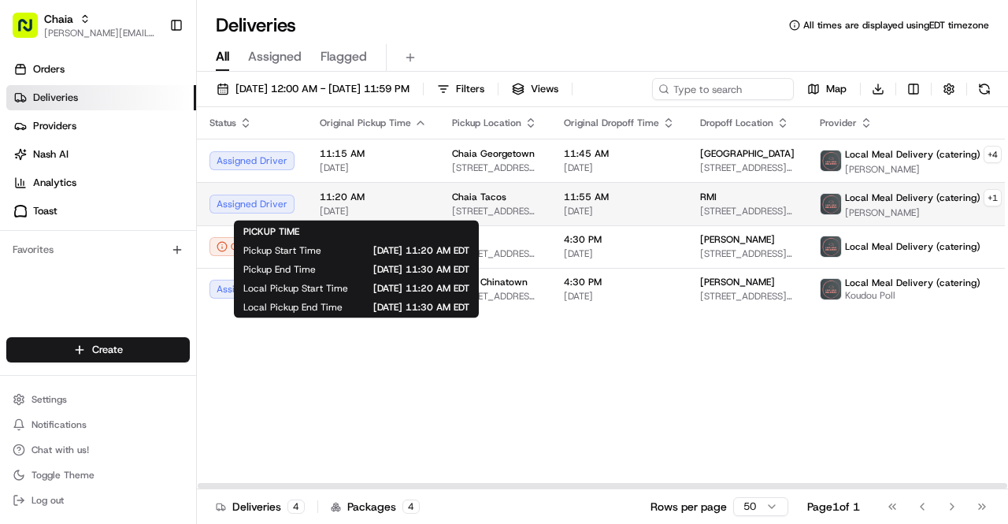
click at [346, 207] on span "[DATE]" at bounding box center [373, 211] width 107 height 13
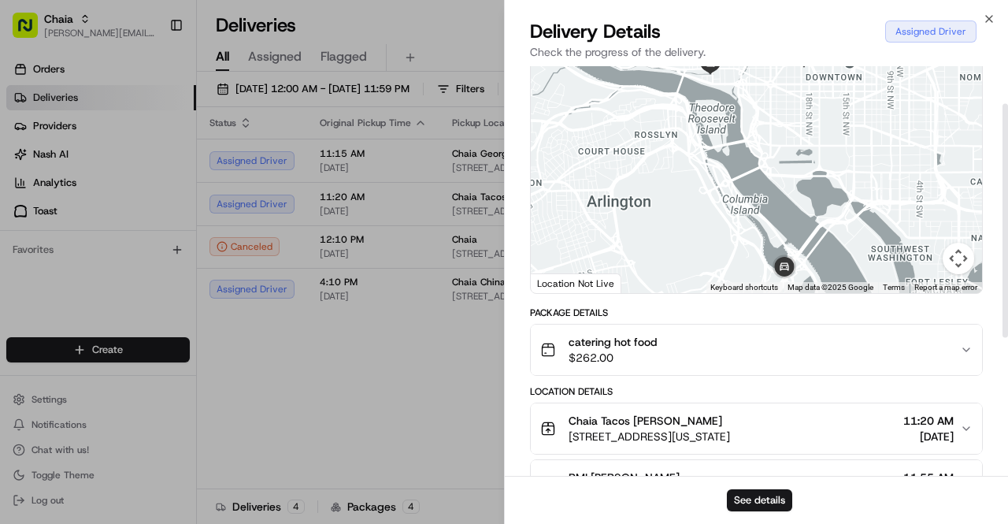
scroll to position [71, 0]
click at [975, 342] on button "catering hot food $262.00" at bounding box center [756, 349] width 451 height 50
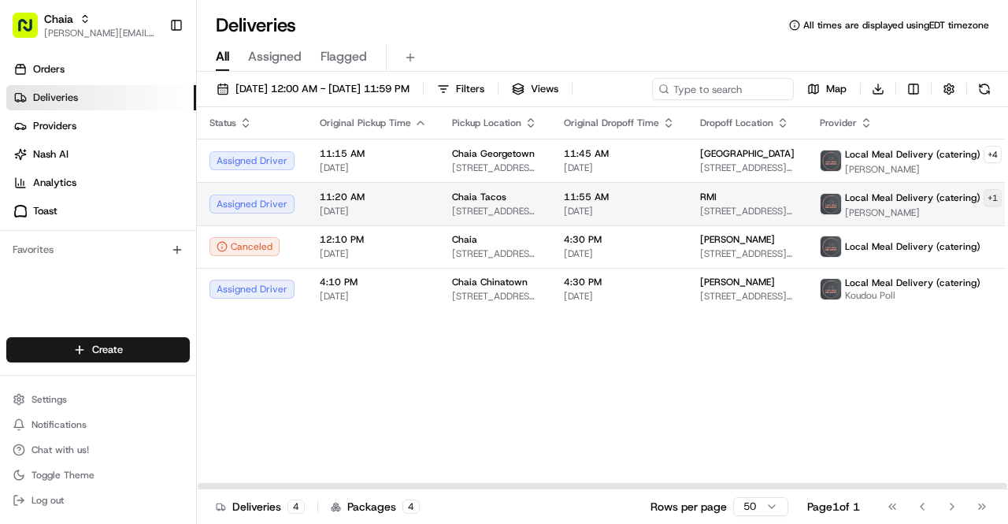
scroll to position [0, 43]
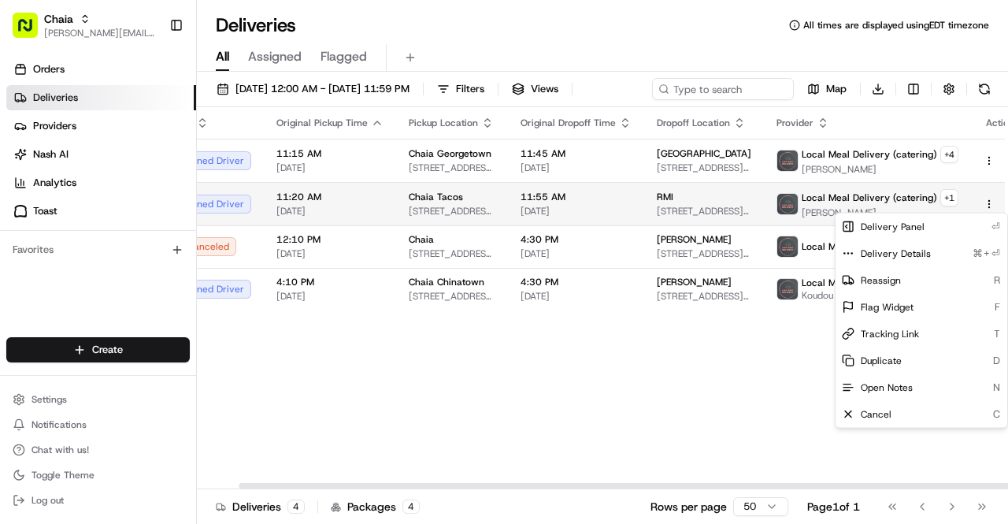
click at [966, 202] on html "Chaia bettina@chaiatacos.com Toggle Sidebar Orders Deliveries Providers Nash AI…" at bounding box center [504, 262] width 1008 height 524
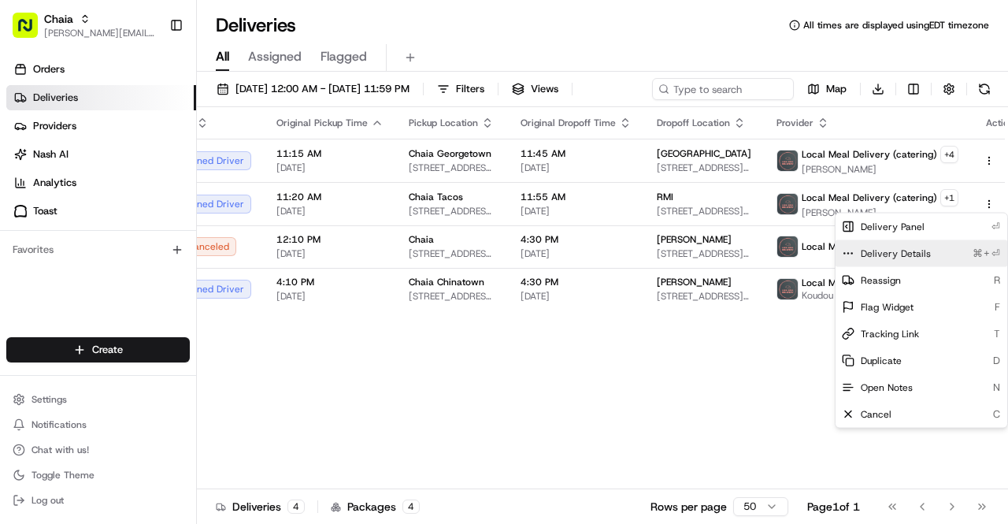
click at [919, 253] on span "Delivery Details" at bounding box center [896, 253] width 70 height 13
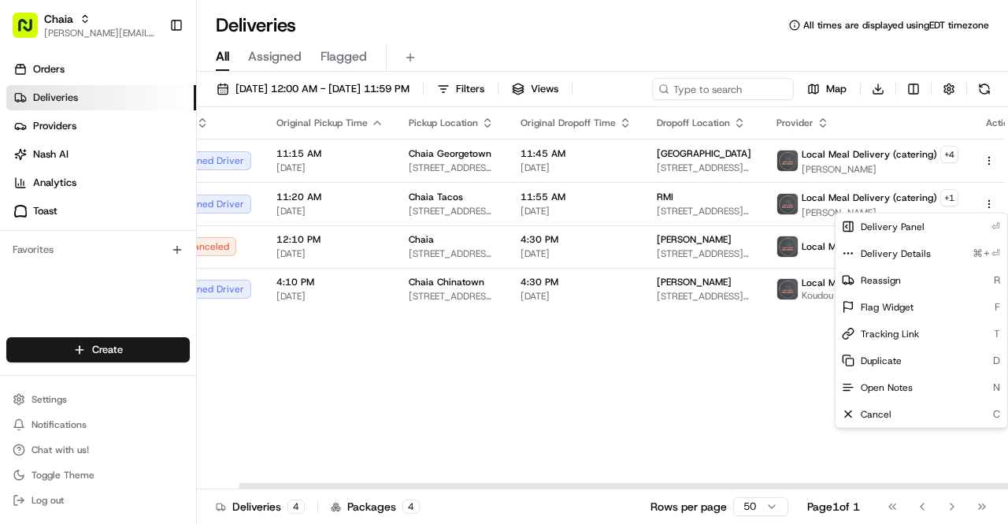
click at [884, 169] on html "Chaia bettina@chaiatacos.com Toggle Sidebar Orders Deliveries Providers Nash AI…" at bounding box center [504, 262] width 1008 height 524
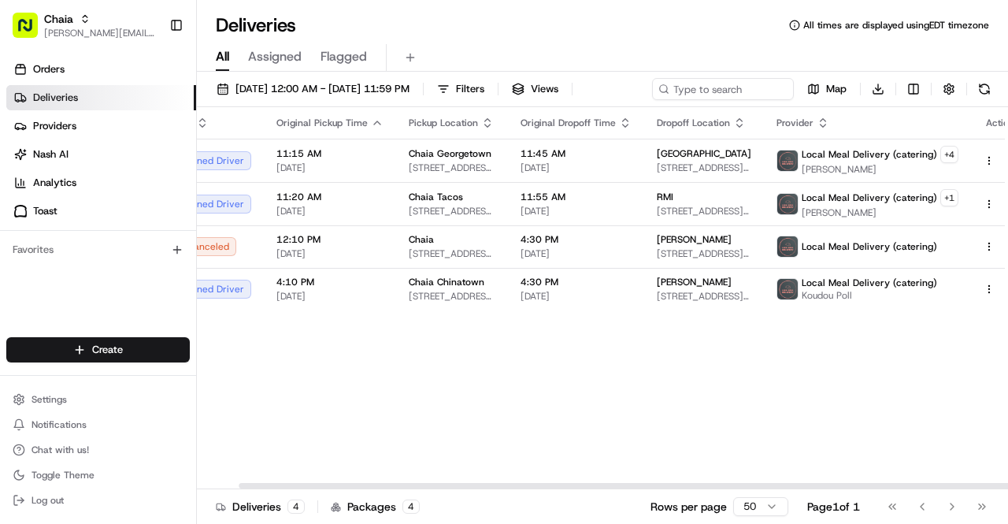
click at [884, 169] on span "Calvin Berry" at bounding box center [880, 169] width 157 height 13
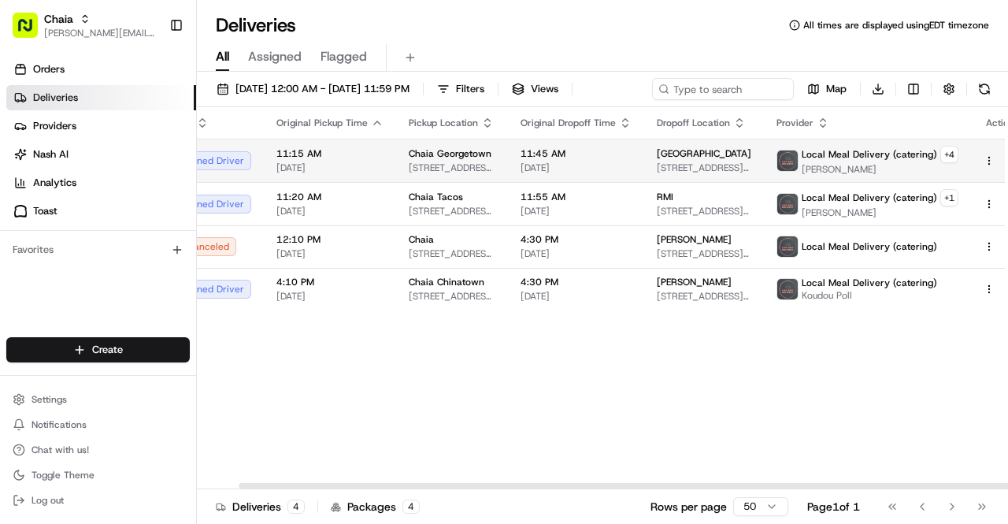
click at [961, 165] on html "Chaia bettina@chaiatacos.com Toggle Sidebar Orders Deliveries Providers Nash AI…" at bounding box center [504, 262] width 1008 height 524
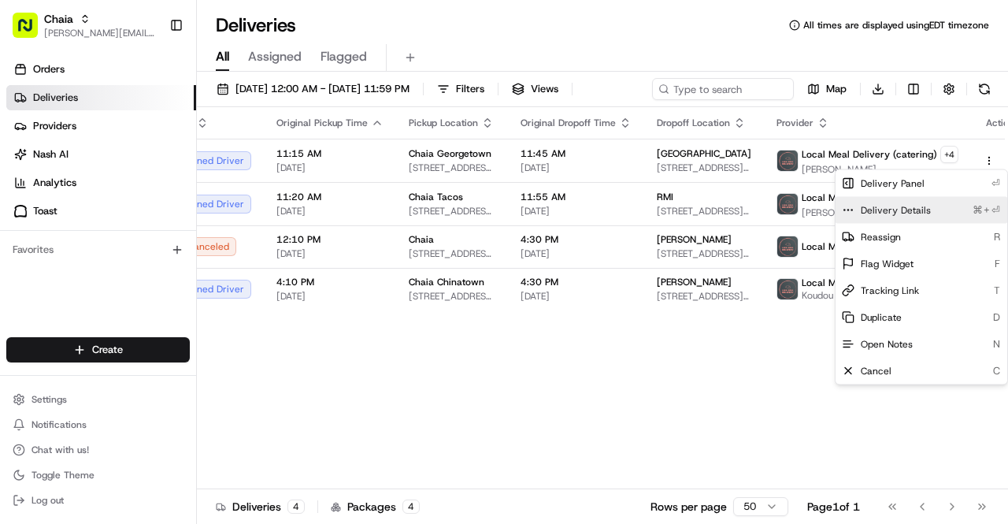
click at [932, 212] on div "Delivery Details ⌘+⏎" at bounding box center [921, 210] width 172 height 27
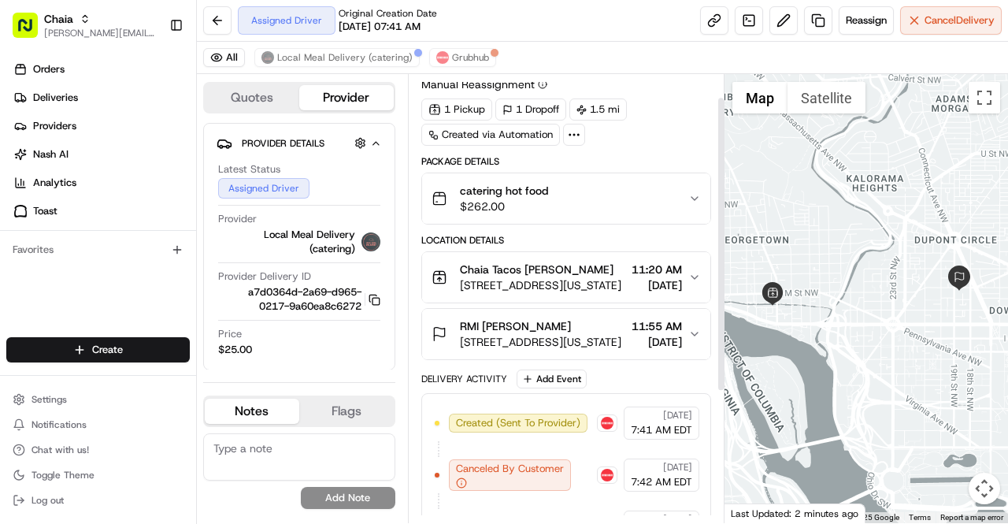
scroll to position [20, 0]
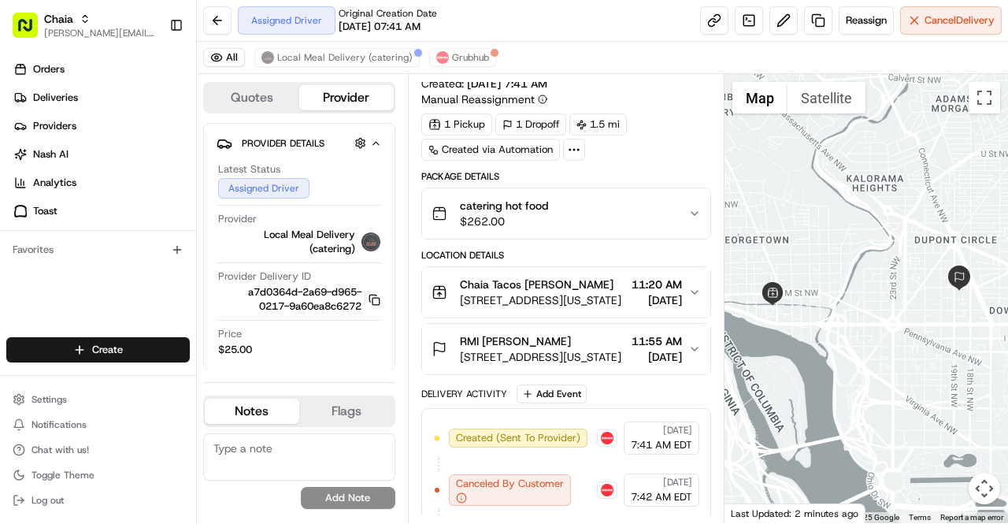
click at [693, 217] on icon "button" at bounding box center [694, 213] width 13 height 13
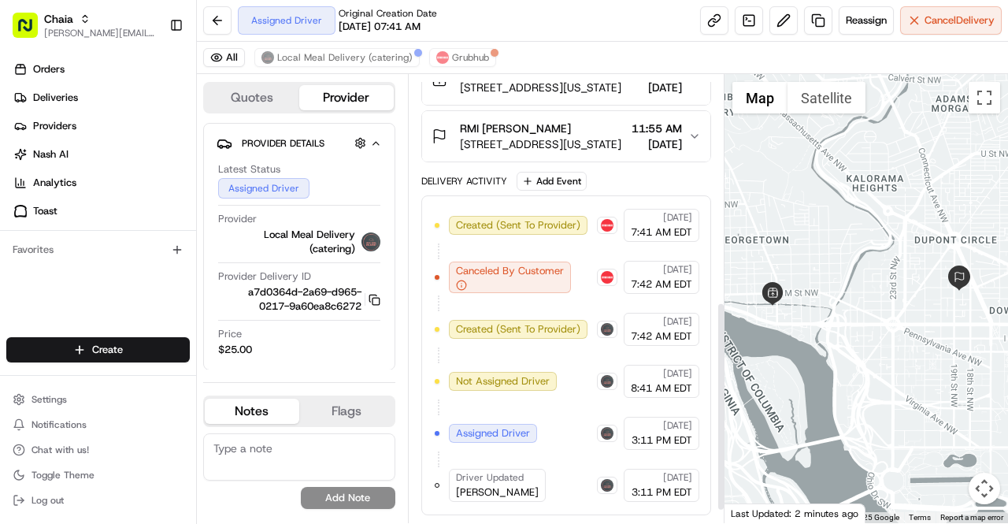
scroll to position [513, 0]
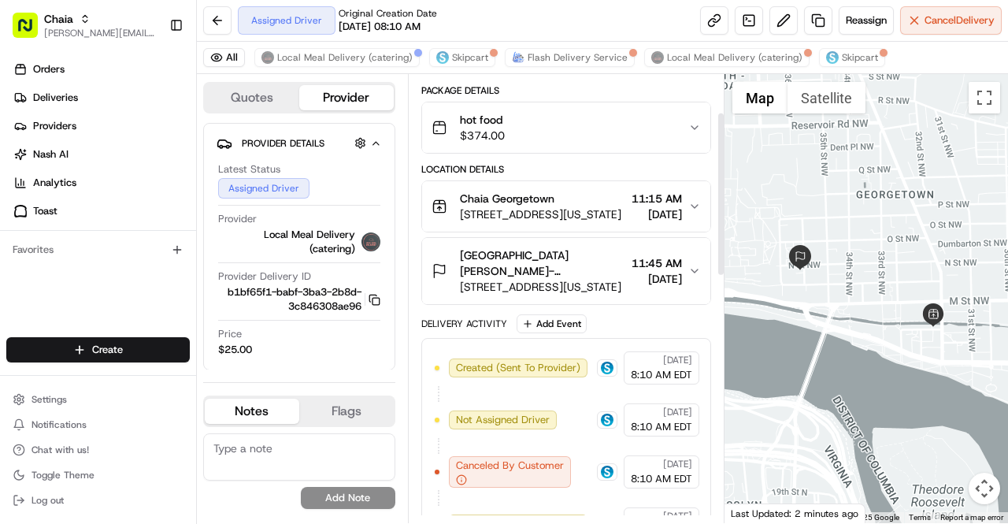
scroll to position [105, 0]
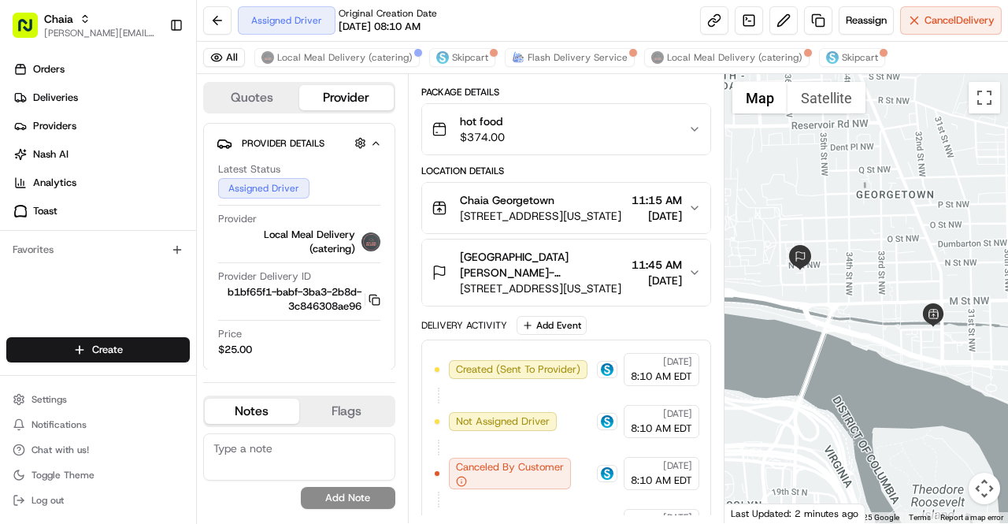
click at [691, 212] on icon "button" at bounding box center [694, 208] width 13 height 13
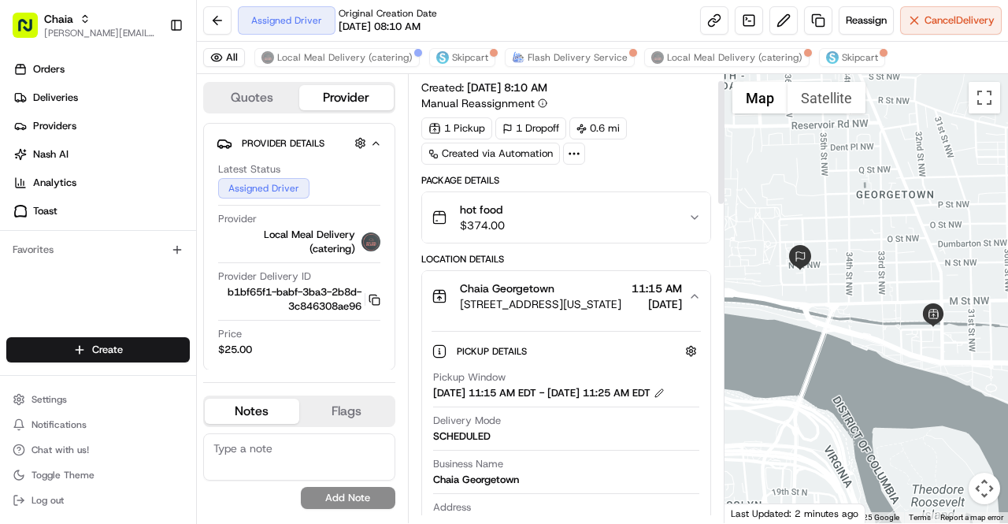
scroll to position [0, 0]
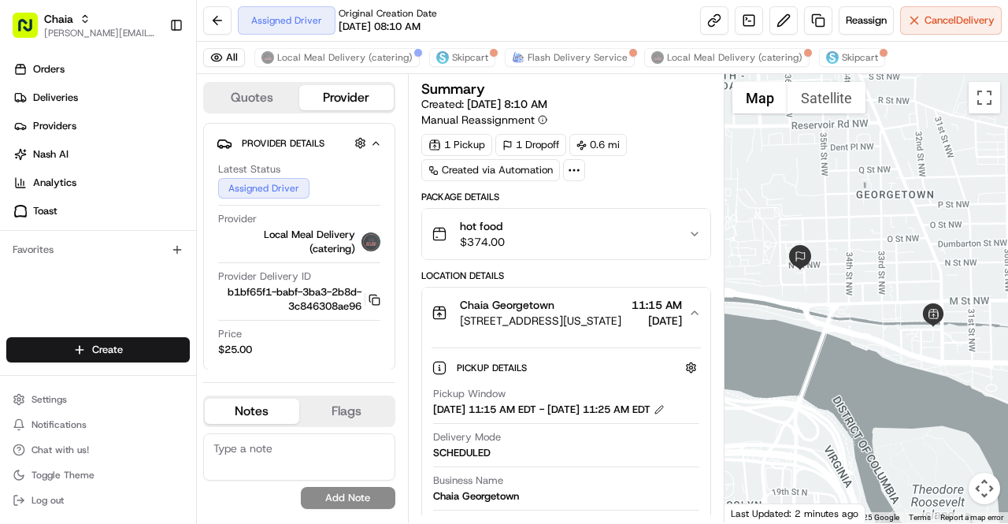
click at [691, 232] on icon "button" at bounding box center [694, 233] width 6 height 3
